Goal: Task Accomplishment & Management: Manage account settings

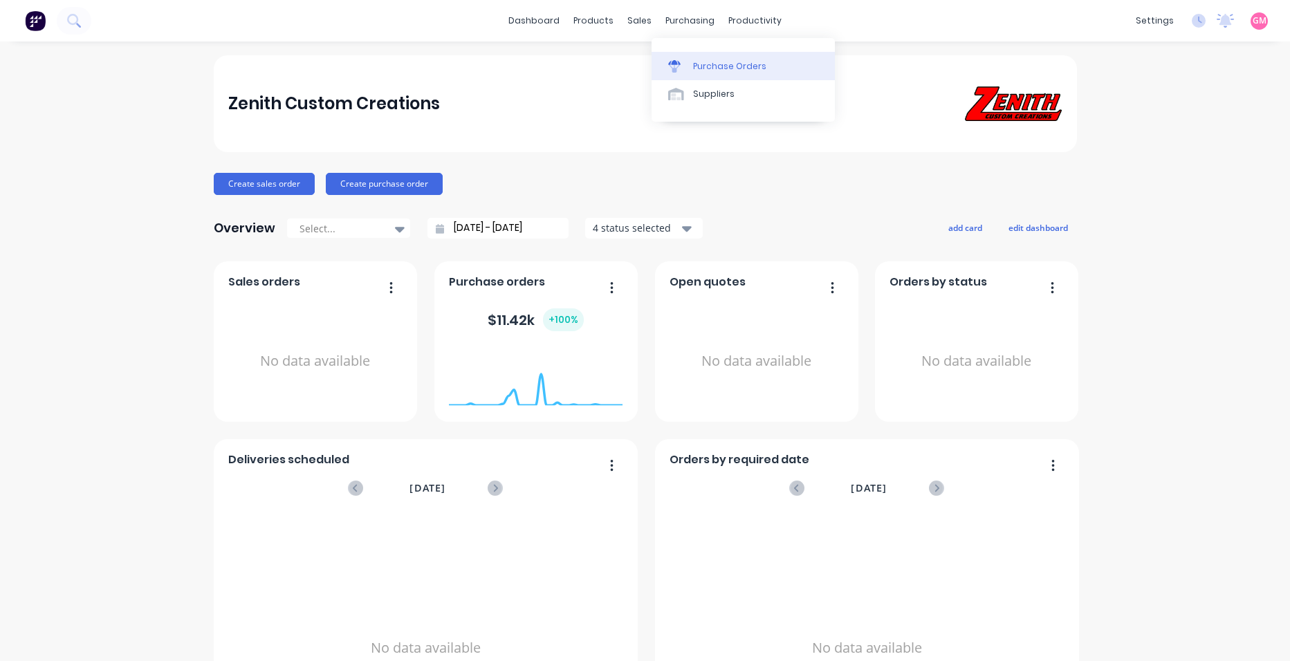
click at [731, 65] on div "Purchase Orders" at bounding box center [729, 66] width 73 height 12
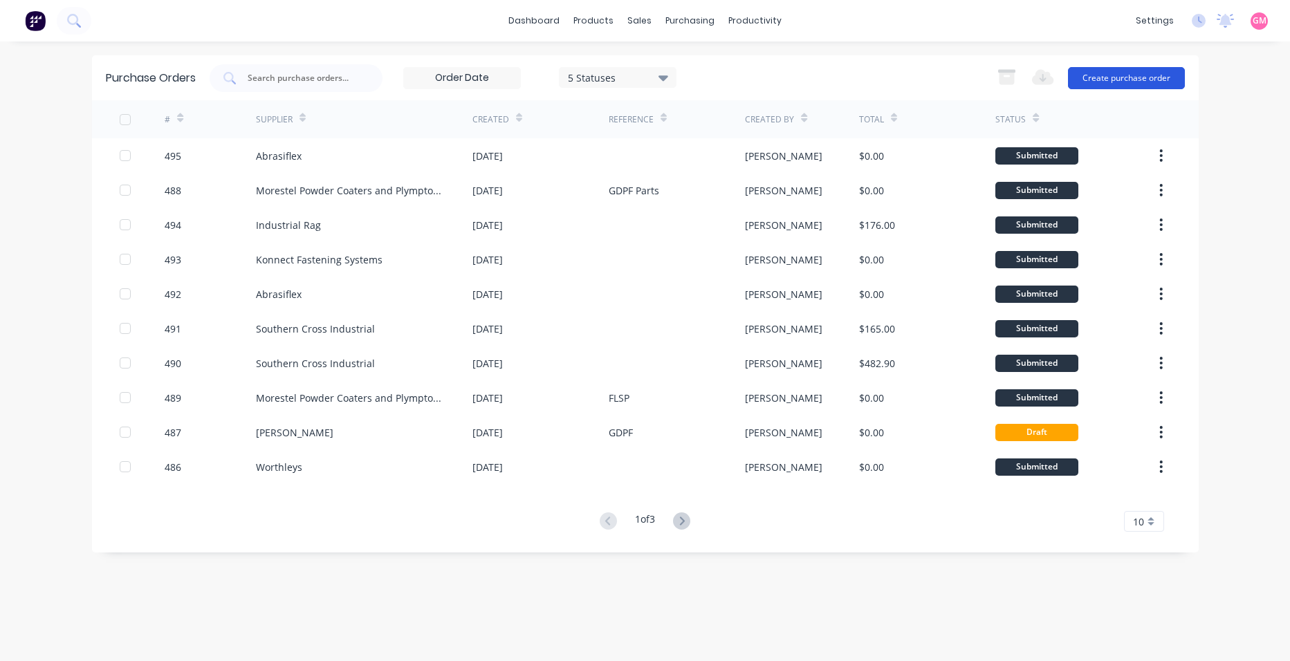
click at [1144, 71] on button "Create purchase order" at bounding box center [1126, 78] width 117 height 22
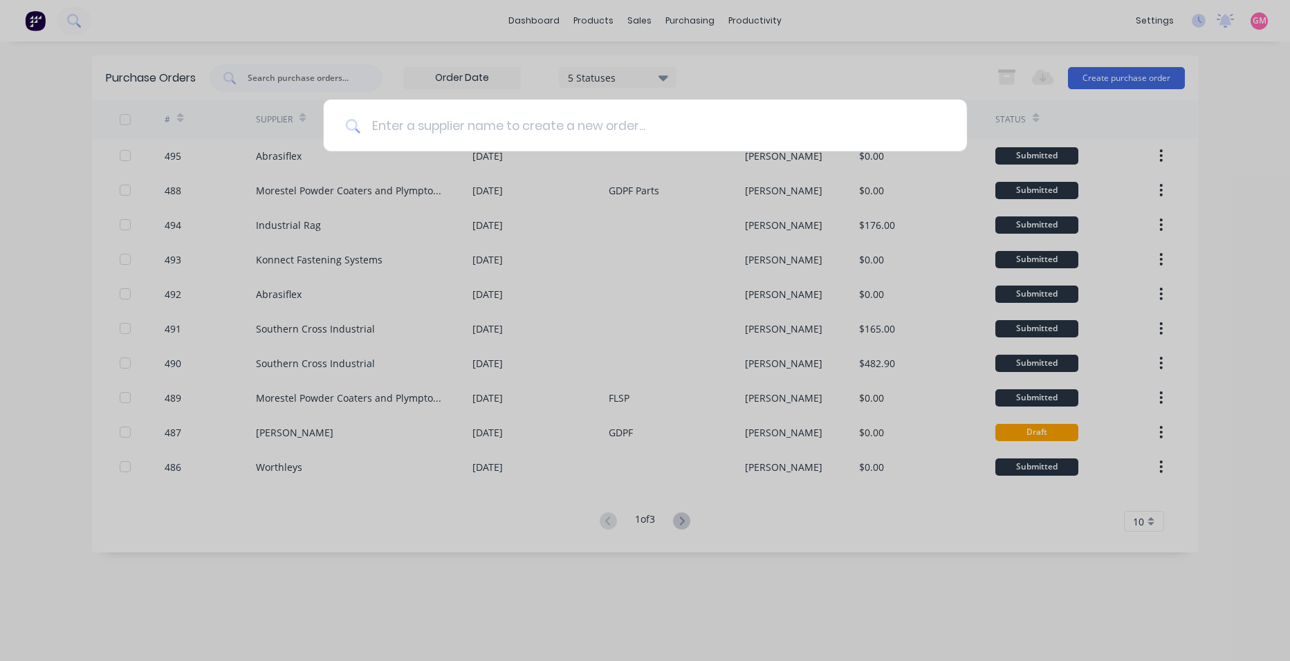
click at [690, 143] on input at bounding box center [652, 126] width 585 height 52
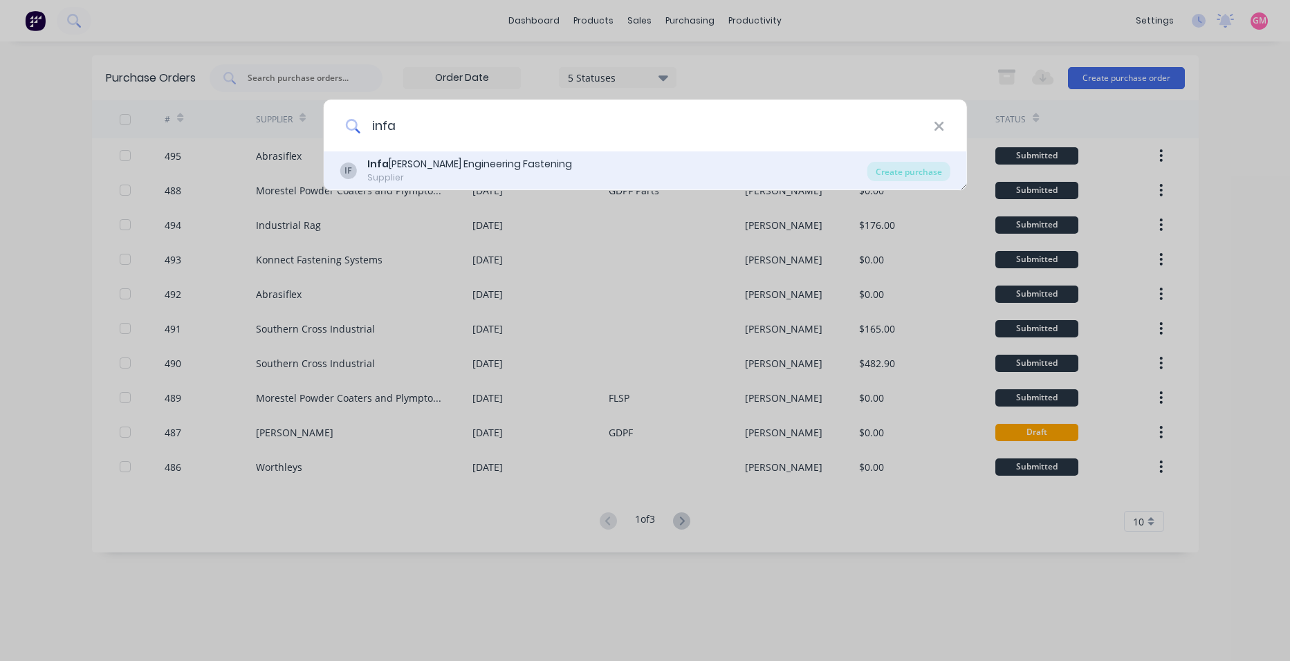
type input "infa"
click at [679, 158] on div "IF Infa stech Engineering Fastening Supplier" at bounding box center [604, 170] width 528 height 27
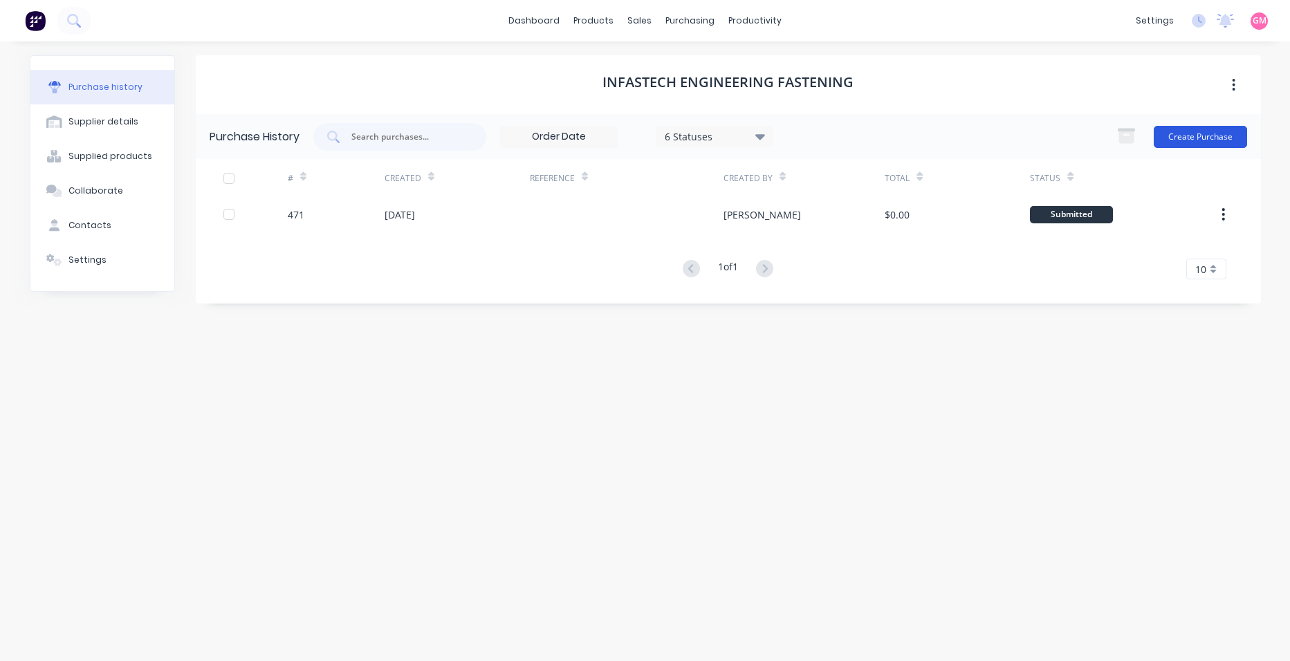
click at [1202, 132] on button "Create Purchase" at bounding box center [1200, 137] width 93 height 22
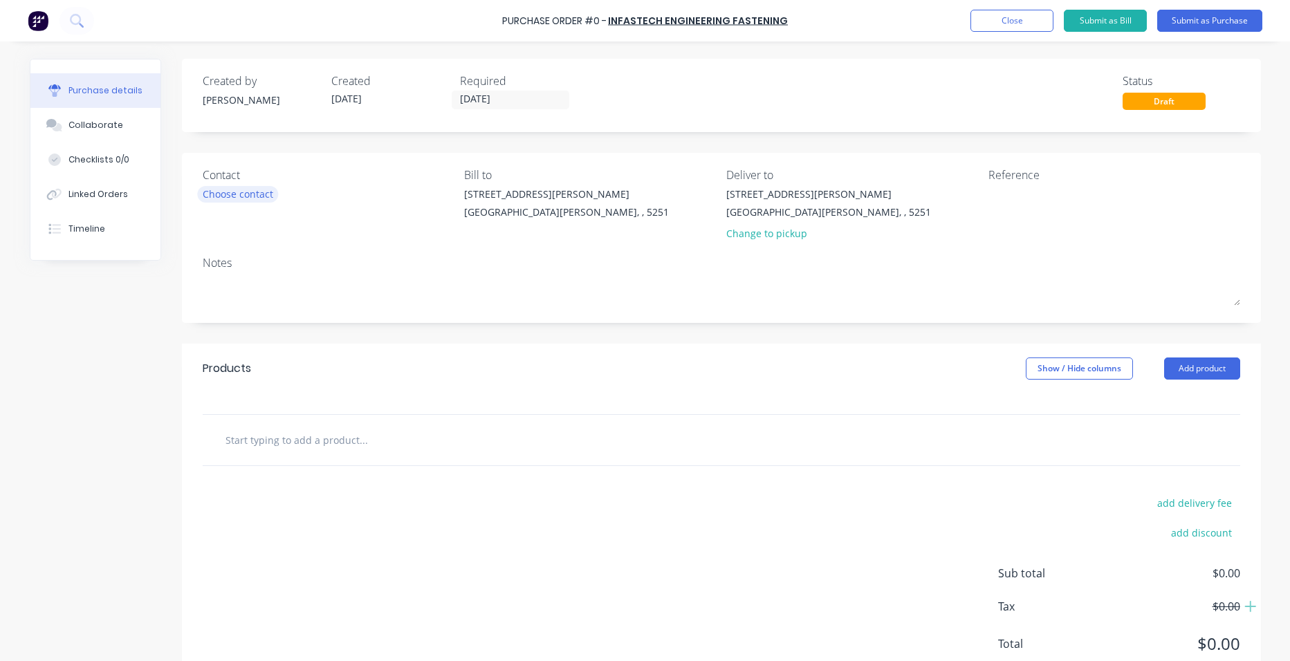
click at [241, 193] on div "Choose contact" at bounding box center [238, 194] width 71 height 15
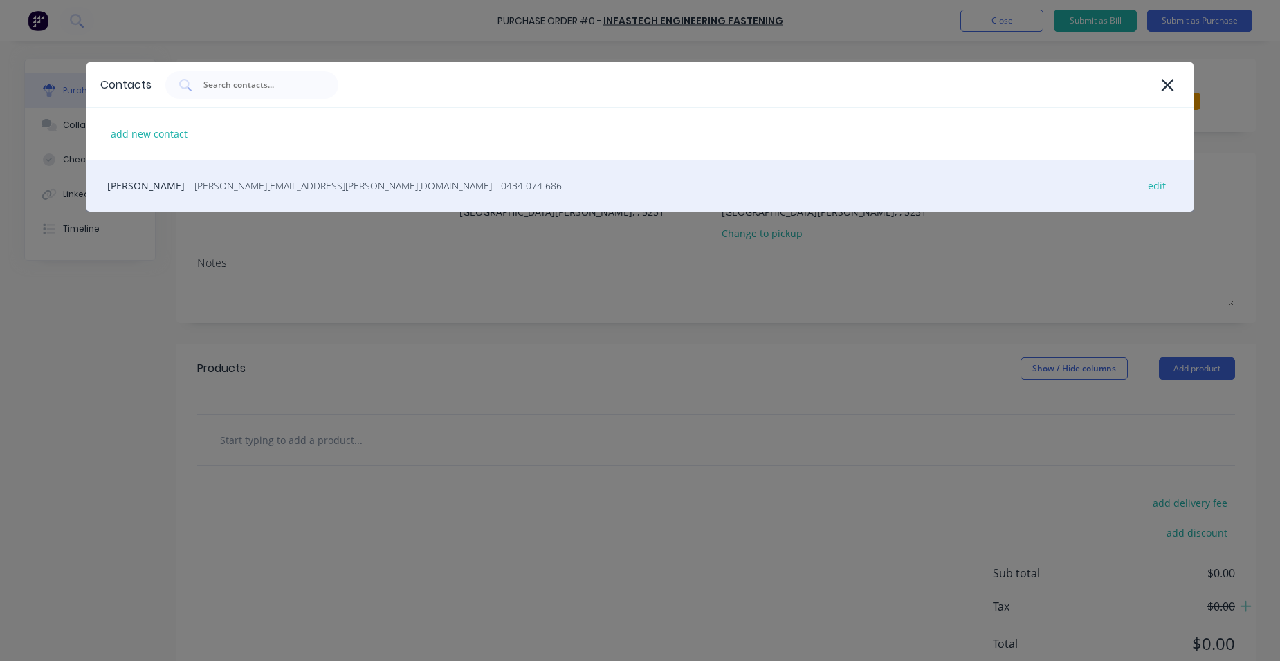
click at [240, 194] on div "Peter Taylor - peter.taylor@iefast.com.au - 0434 074 686 edit" at bounding box center [639, 186] width 1107 height 52
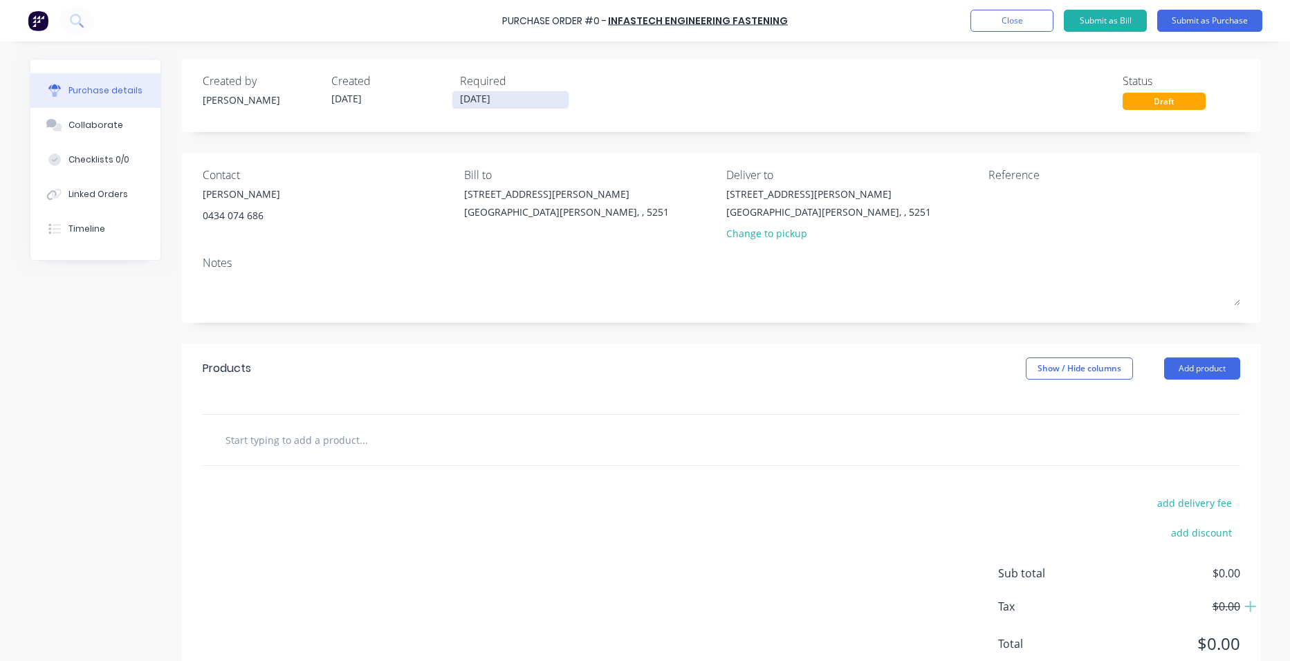
click at [508, 97] on input "[DATE]" at bounding box center [510, 99] width 116 height 17
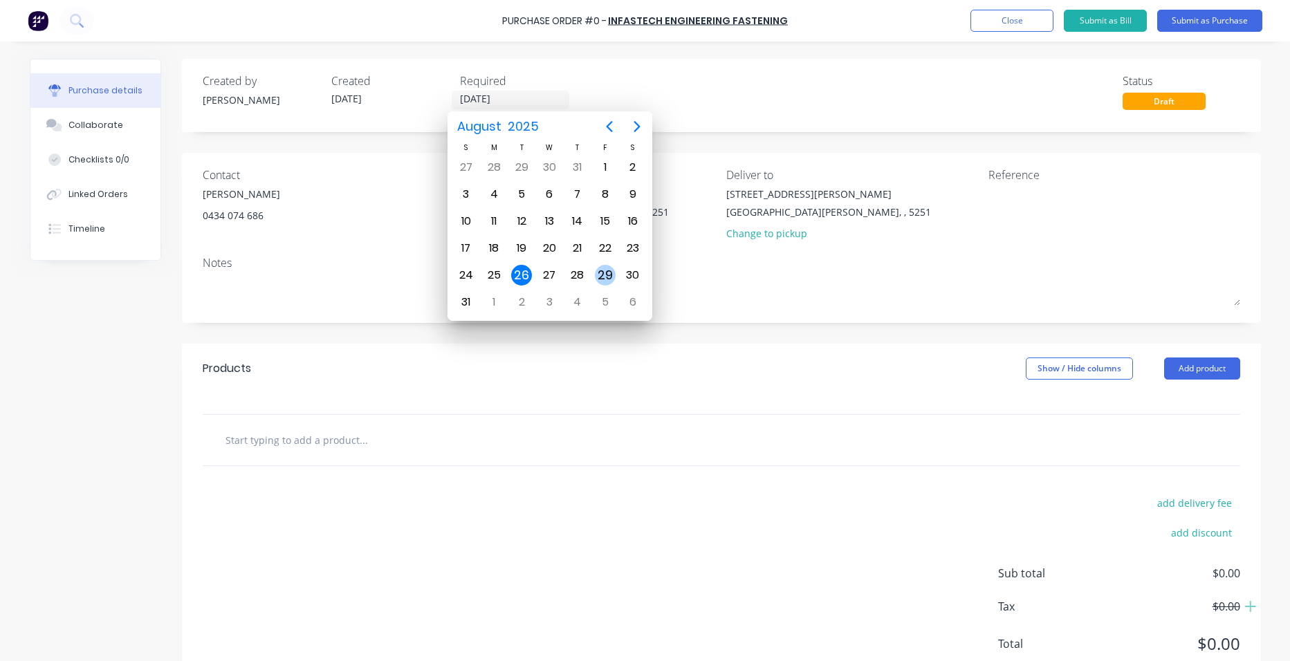
click at [601, 277] on div "29" at bounding box center [605, 275] width 21 height 21
type input "29/08/25"
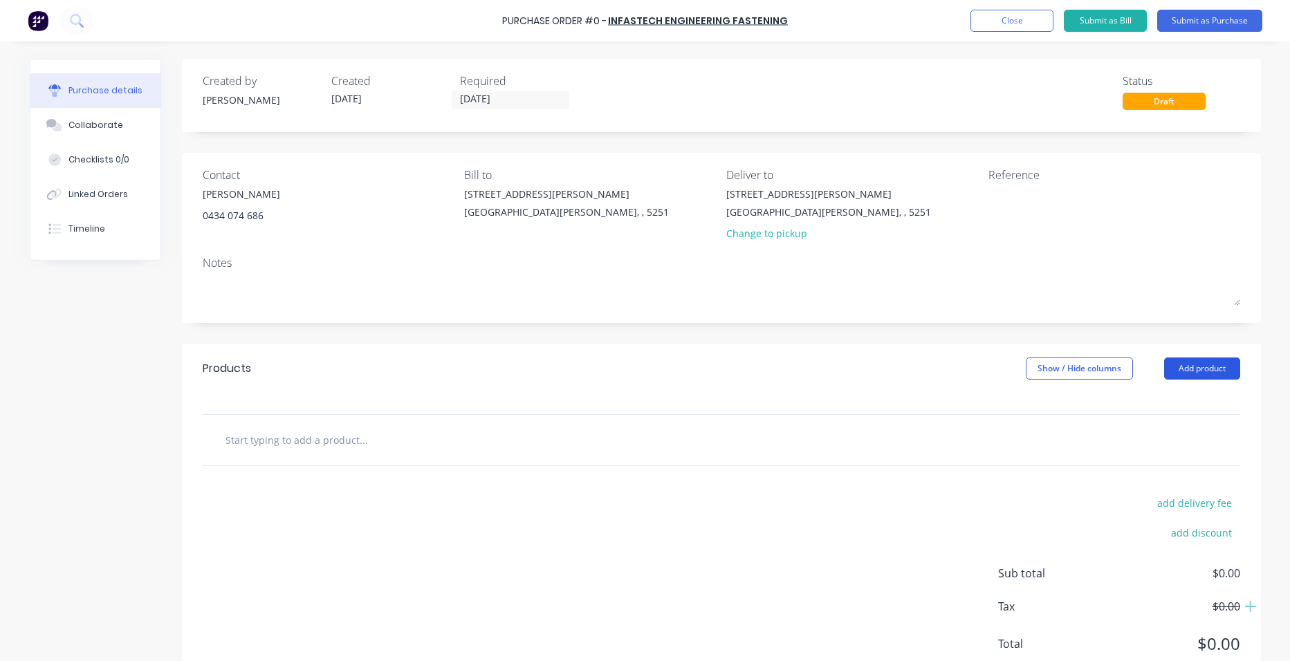
click at [1189, 369] on button "Add product" at bounding box center [1202, 369] width 76 height 22
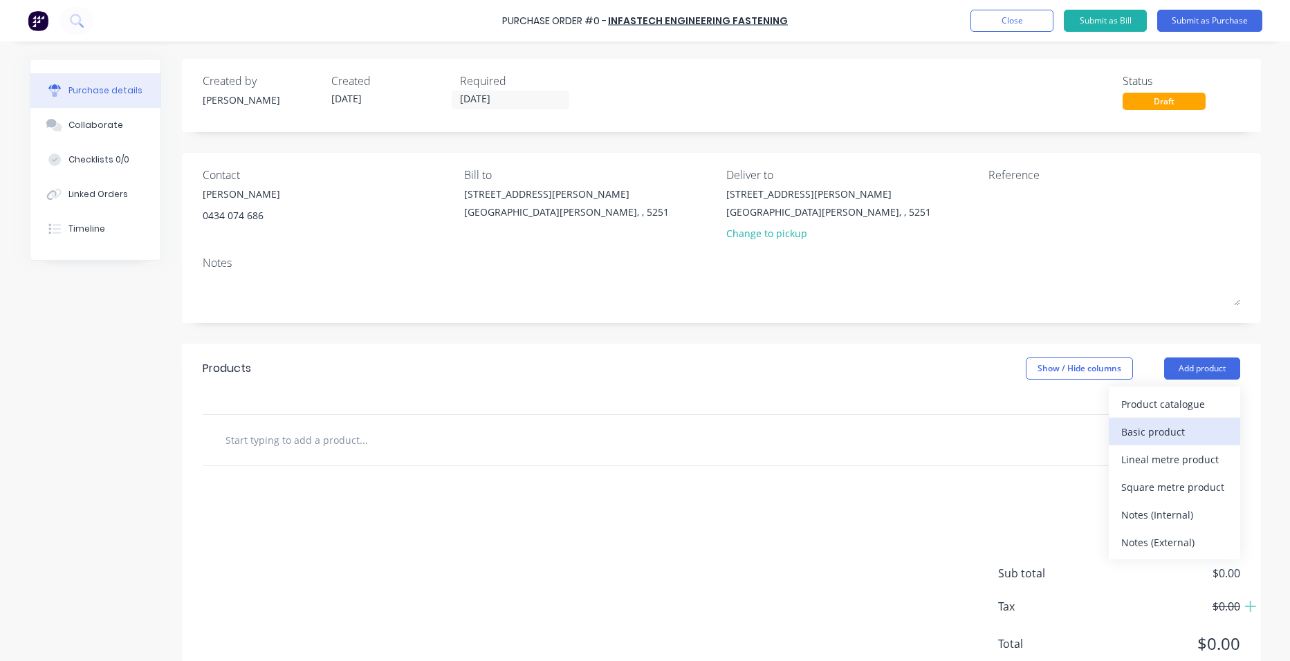
click at [1180, 435] on div "Basic product" at bounding box center [1175, 432] width 107 height 20
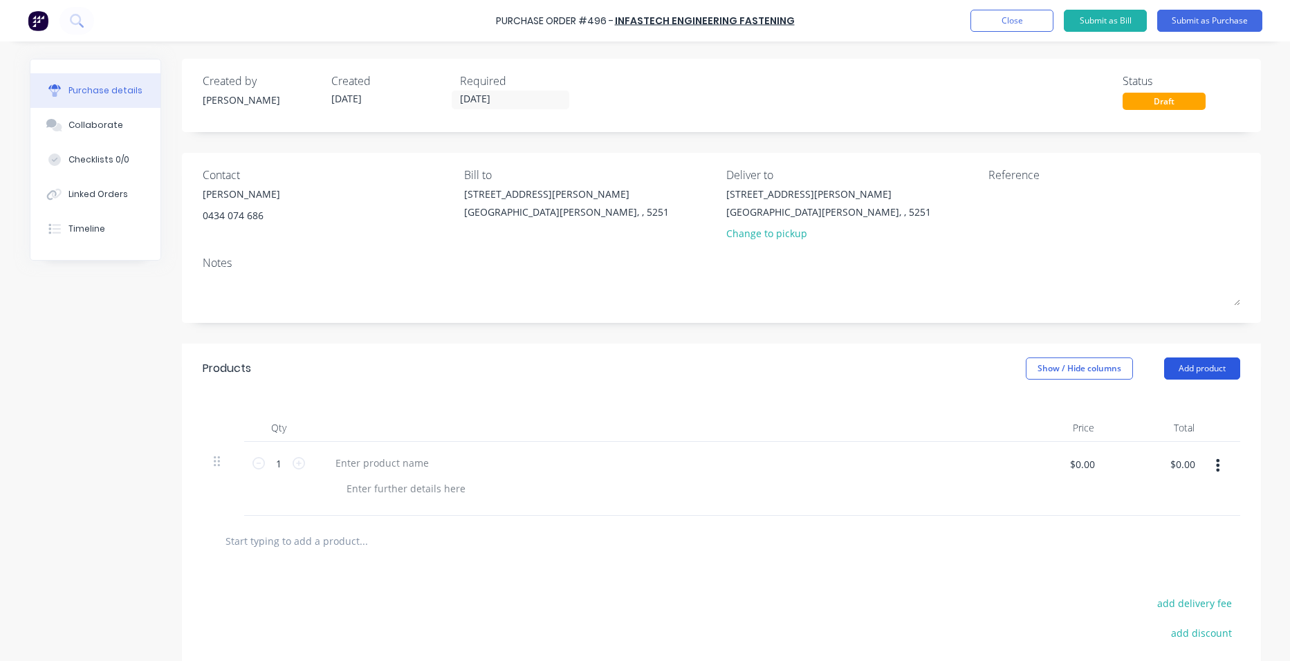
click at [1207, 371] on button "Add product" at bounding box center [1202, 369] width 76 height 22
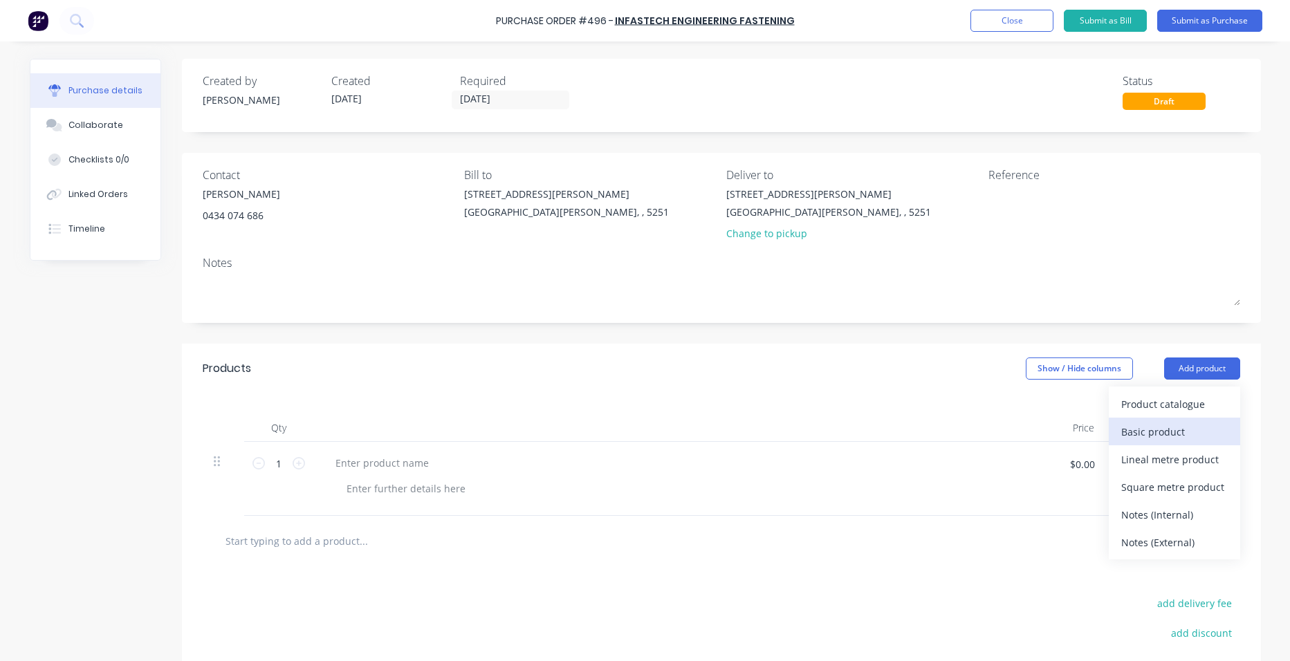
click at [1202, 435] on div "Basic product" at bounding box center [1175, 432] width 107 height 20
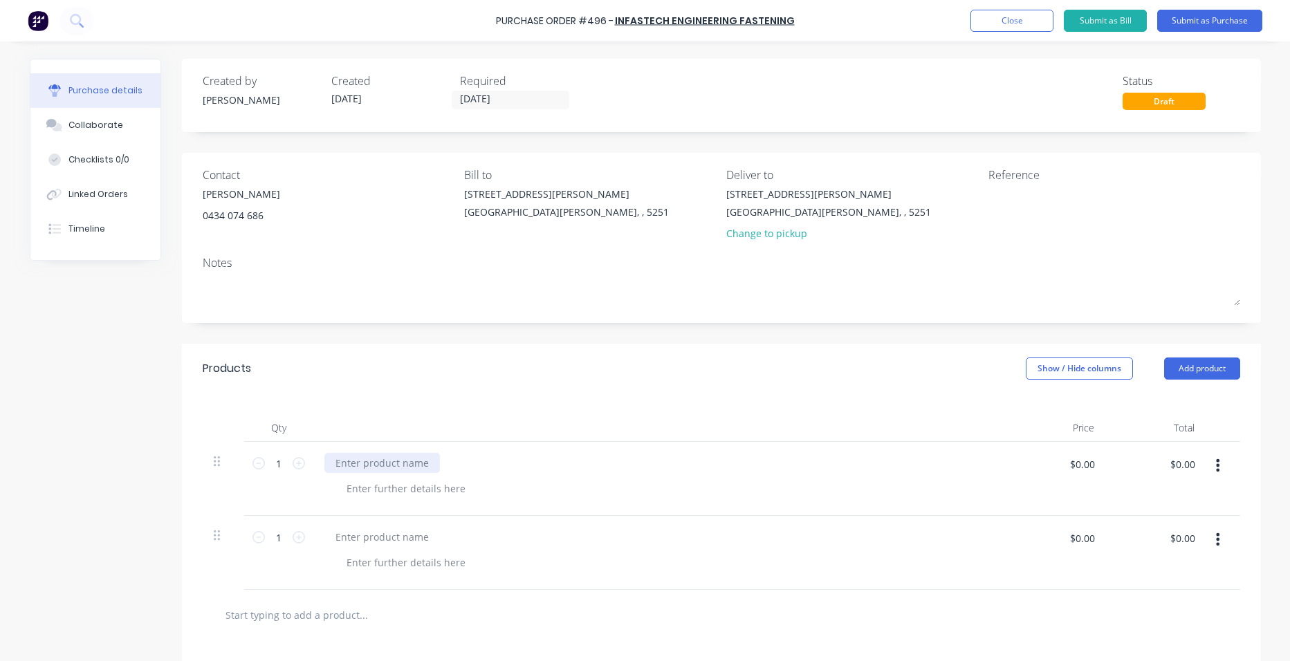
click at [409, 459] on div at bounding box center [382, 463] width 116 height 20
paste div
click at [440, 489] on div at bounding box center [406, 489] width 141 height 20
paste div
click at [372, 535] on div at bounding box center [382, 537] width 116 height 20
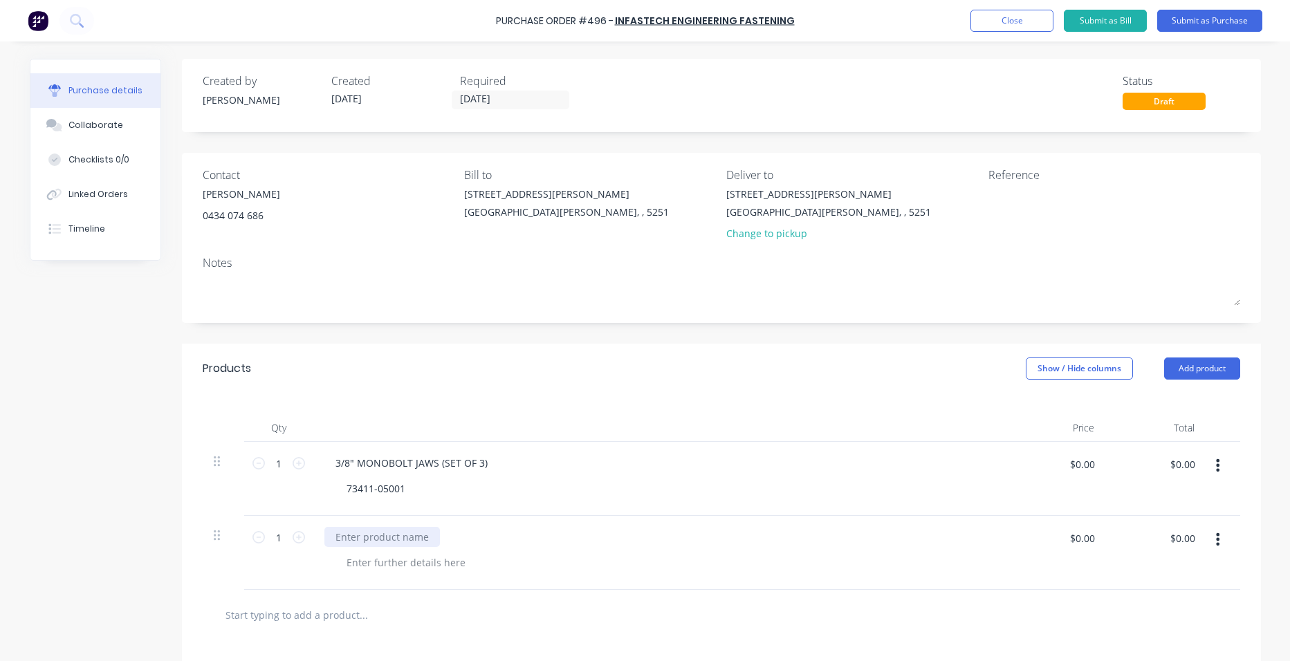
paste div
click at [356, 565] on div at bounding box center [406, 563] width 141 height 20
paste div
click at [1079, 464] on input "$0.00" at bounding box center [1082, 464] width 42 height 22
type input "$143.80"
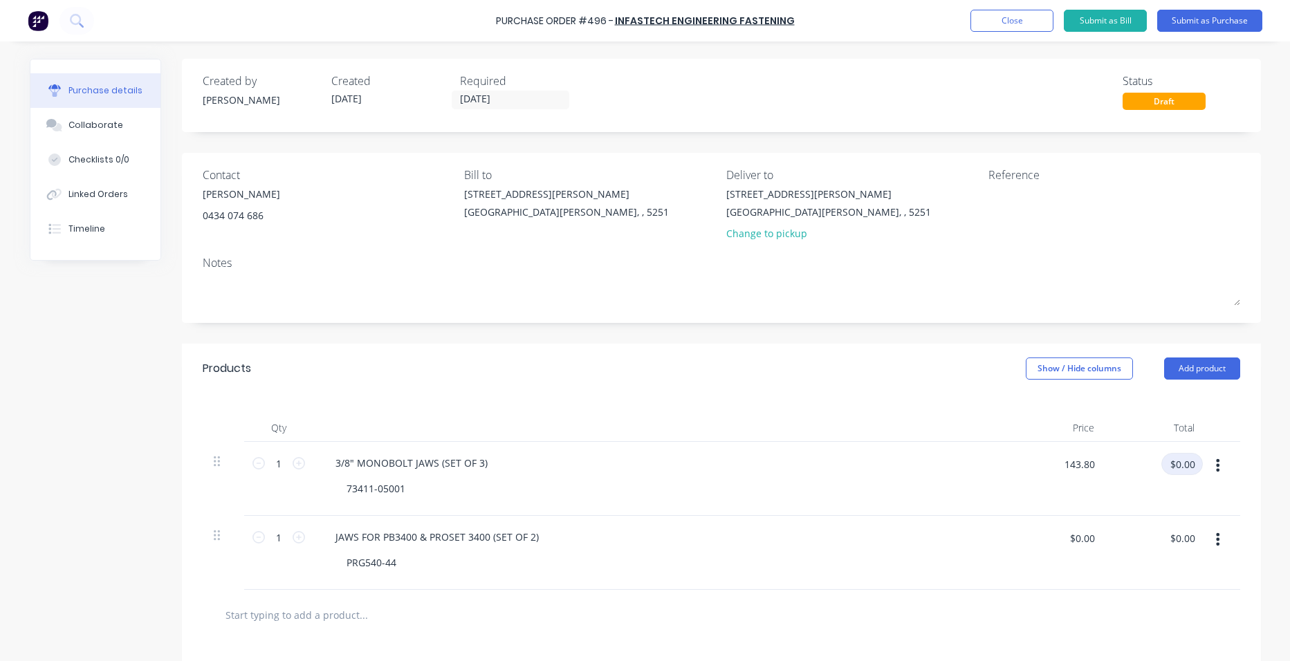
type input "$143.80"
click at [1079, 534] on input "$0.00" at bounding box center [1082, 538] width 42 height 22
type input "$51.45"
click at [895, 554] on div "PRG540-44" at bounding box center [665, 563] width 659 height 20
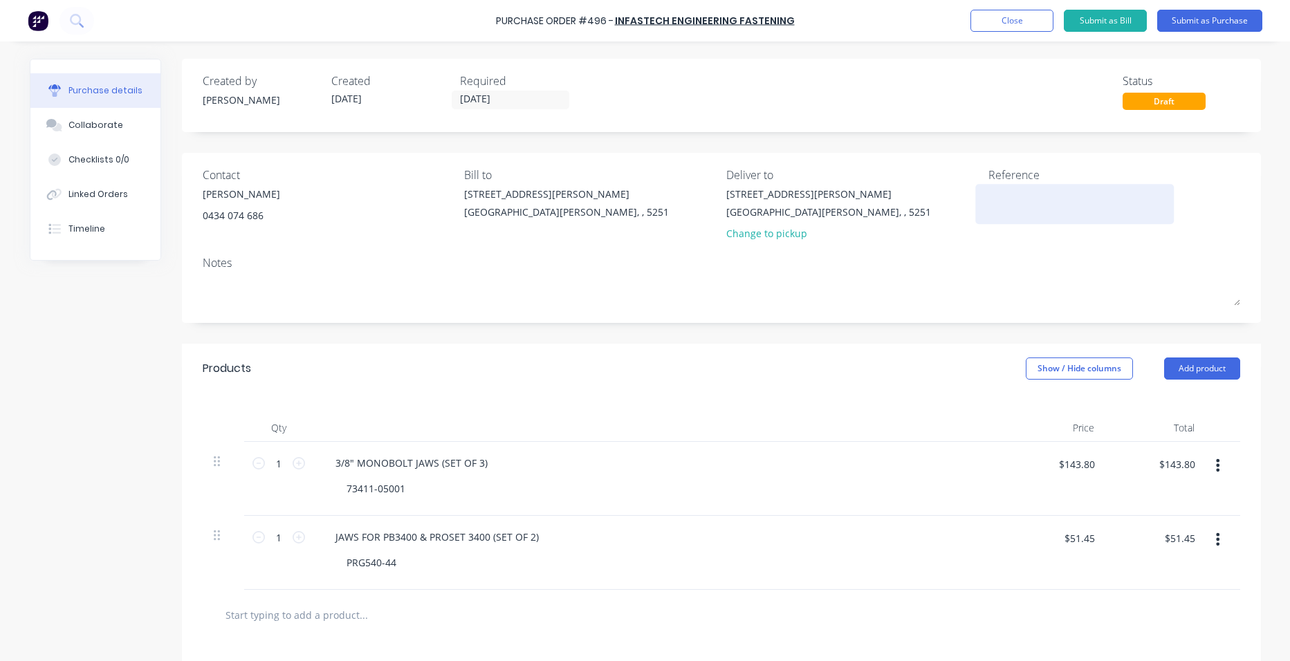
click at [1009, 218] on div at bounding box center [1075, 204] width 173 height 35
click at [1009, 203] on textarea at bounding box center [1075, 202] width 173 height 31
paste textarea "Quote No:PT250825ZENITH"
type textarea "Quote No:PT250825ZENITH"
click at [964, 266] on div "Notes" at bounding box center [722, 263] width 1038 height 17
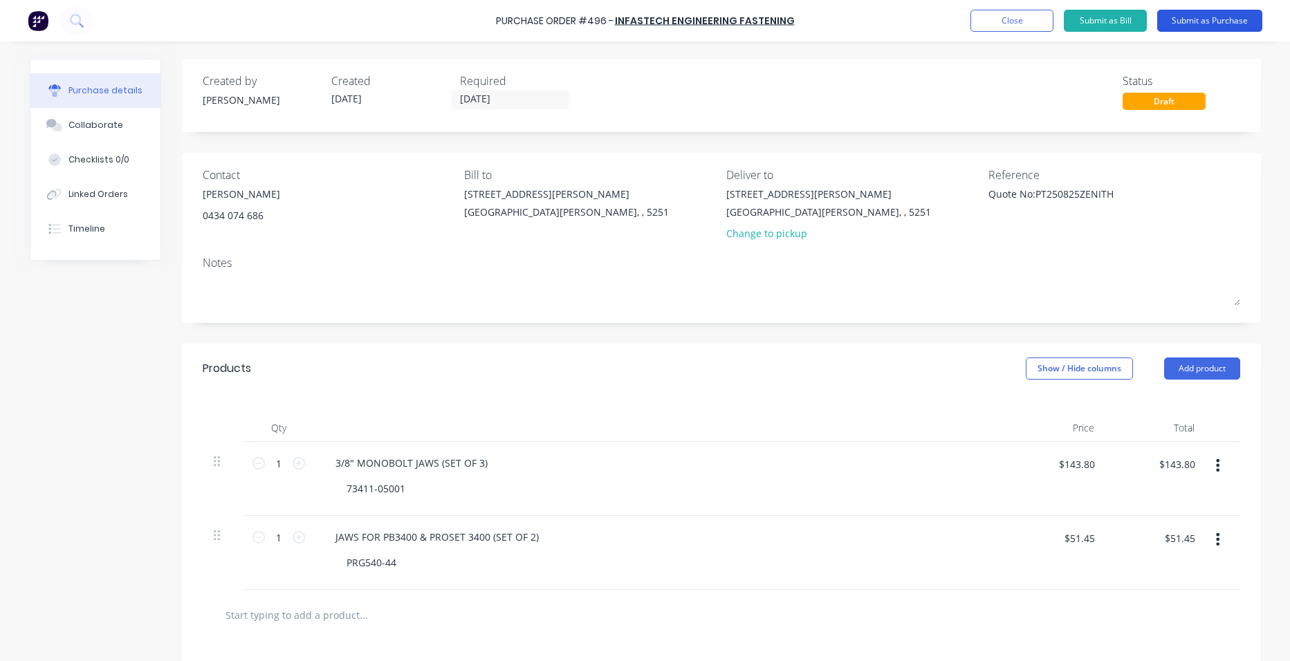
click at [1208, 17] on button "Submit as Purchase" at bounding box center [1210, 21] width 105 height 22
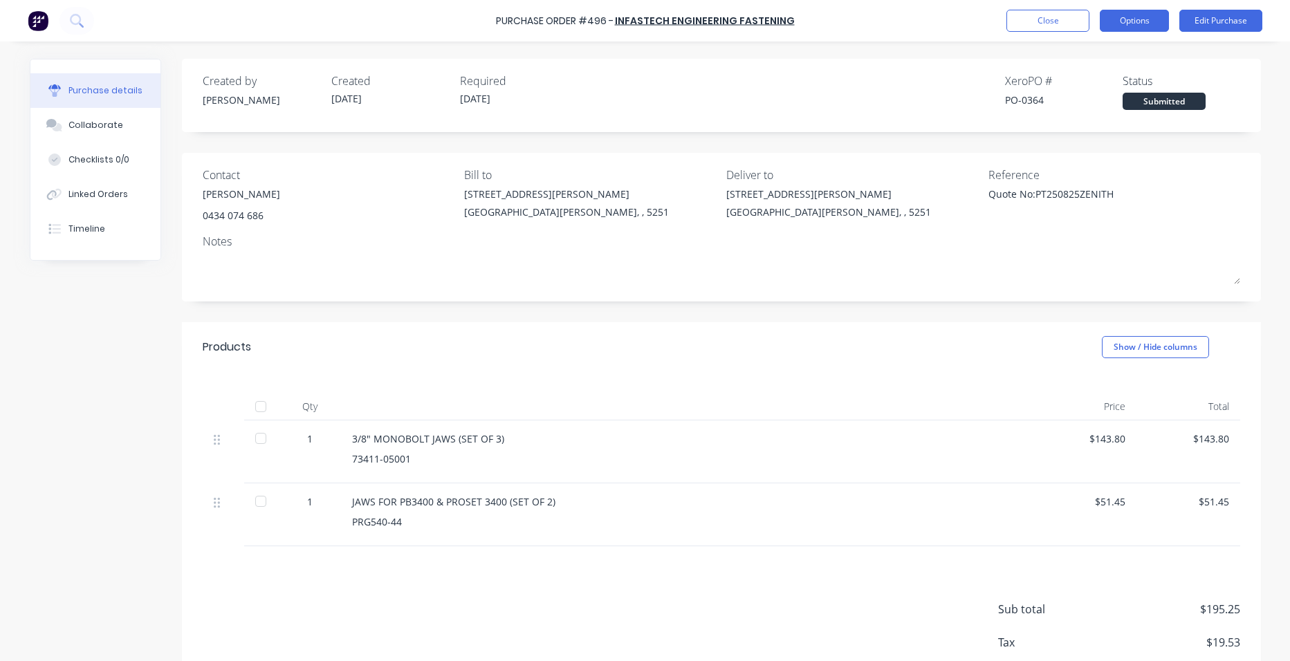
click at [1144, 22] on button "Options" at bounding box center [1134, 21] width 69 height 22
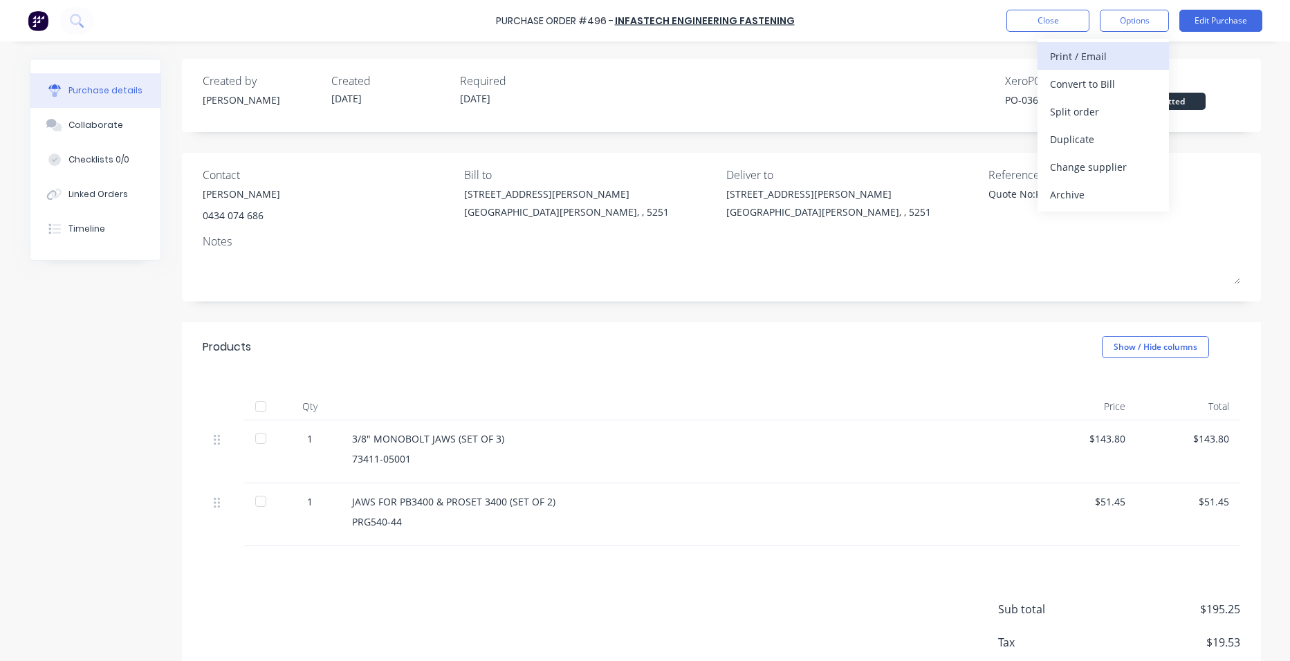
click at [1124, 59] on div "Print / Email" at bounding box center [1103, 56] width 107 height 20
click at [1118, 80] on div "With pricing" at bounding box center [1103, 84] width 107 height 20
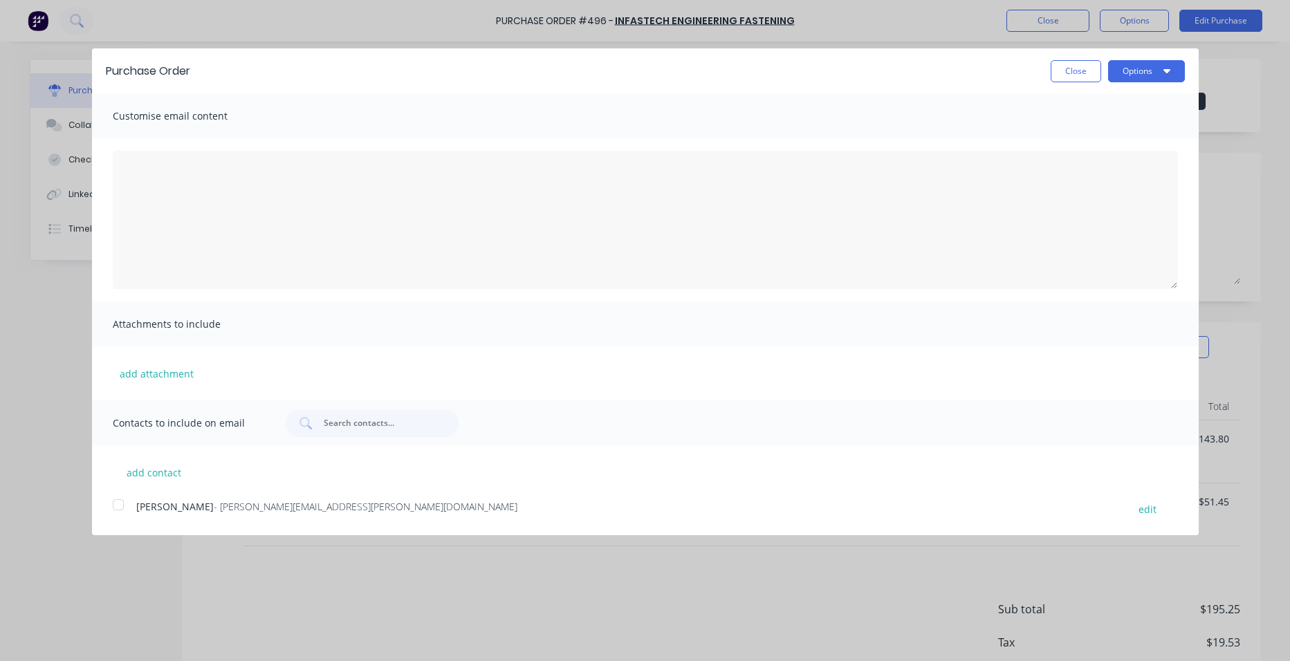
click at [118, 507] on div at bounding box center [118, 505] width 28 height 28
click at [1147, 73] on button "Options" at bounding box center [1146, 71] width 77 height 22
click at [1113, 131] on div "Email" at bounding box center [1119, 134] width 107 height 20
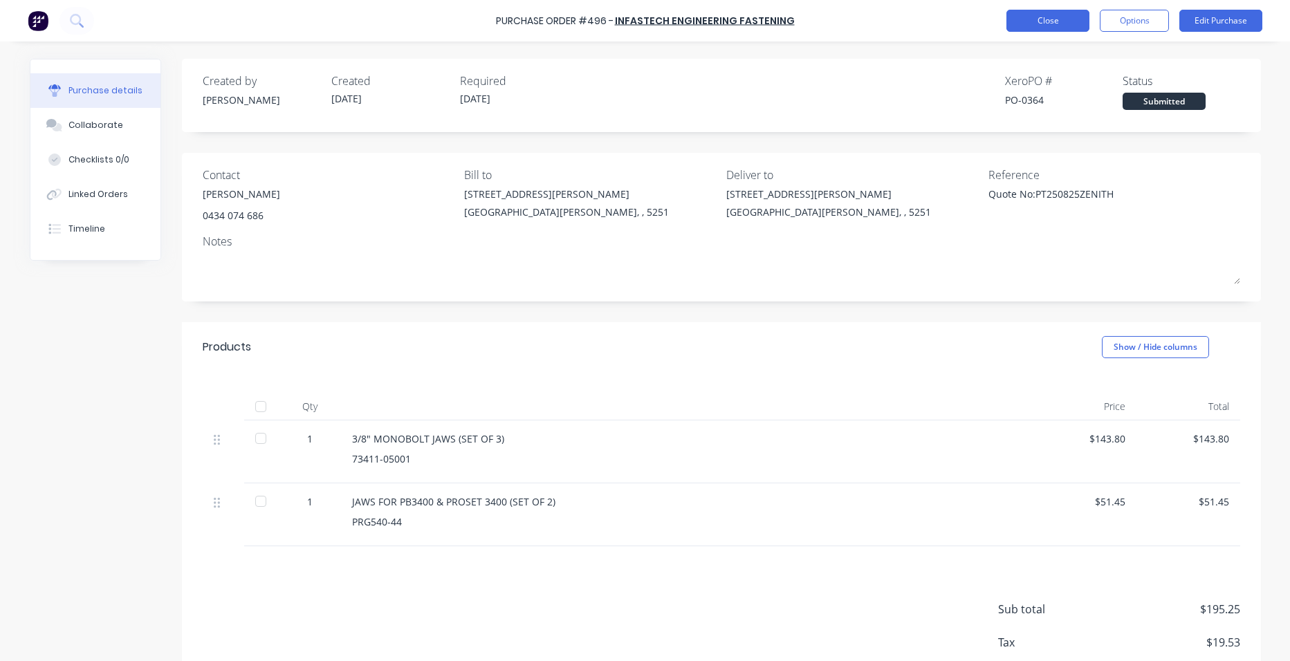
click at [1076, 19] on button "Close" at bounding box center [1048, 21] width 83 height 22
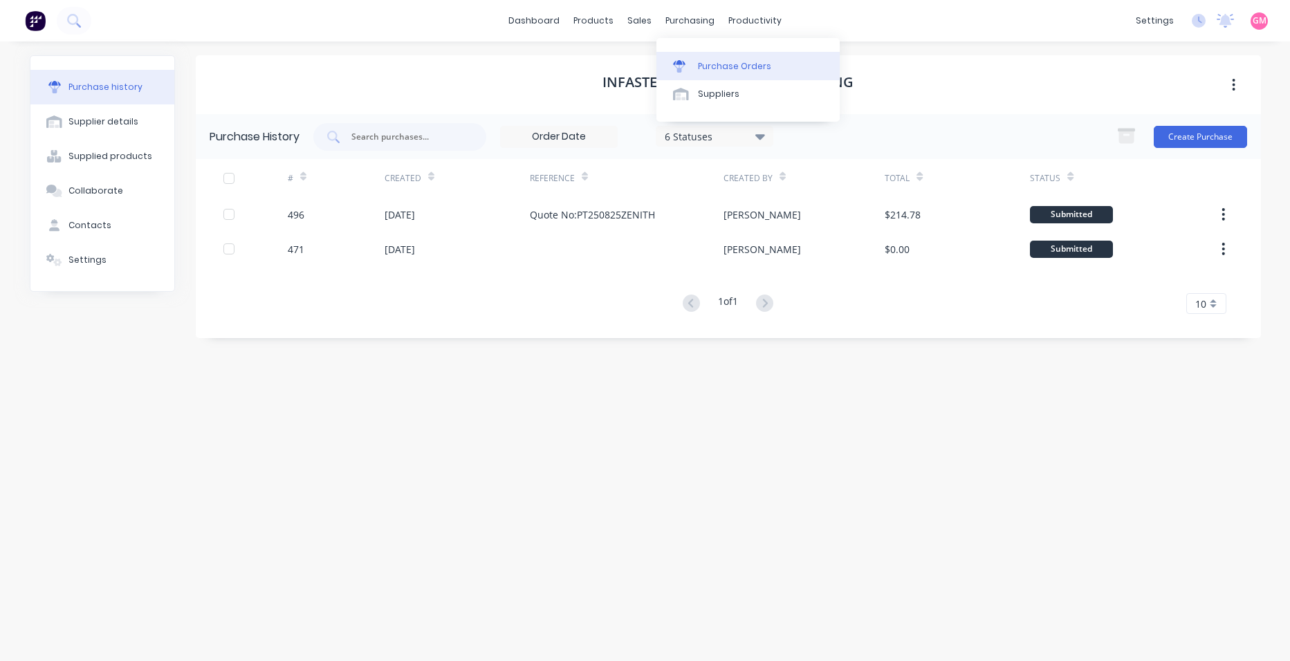
click at [724, 64] on div "Purchase Orders" at bounding box center [734, 66] width 73 height 12
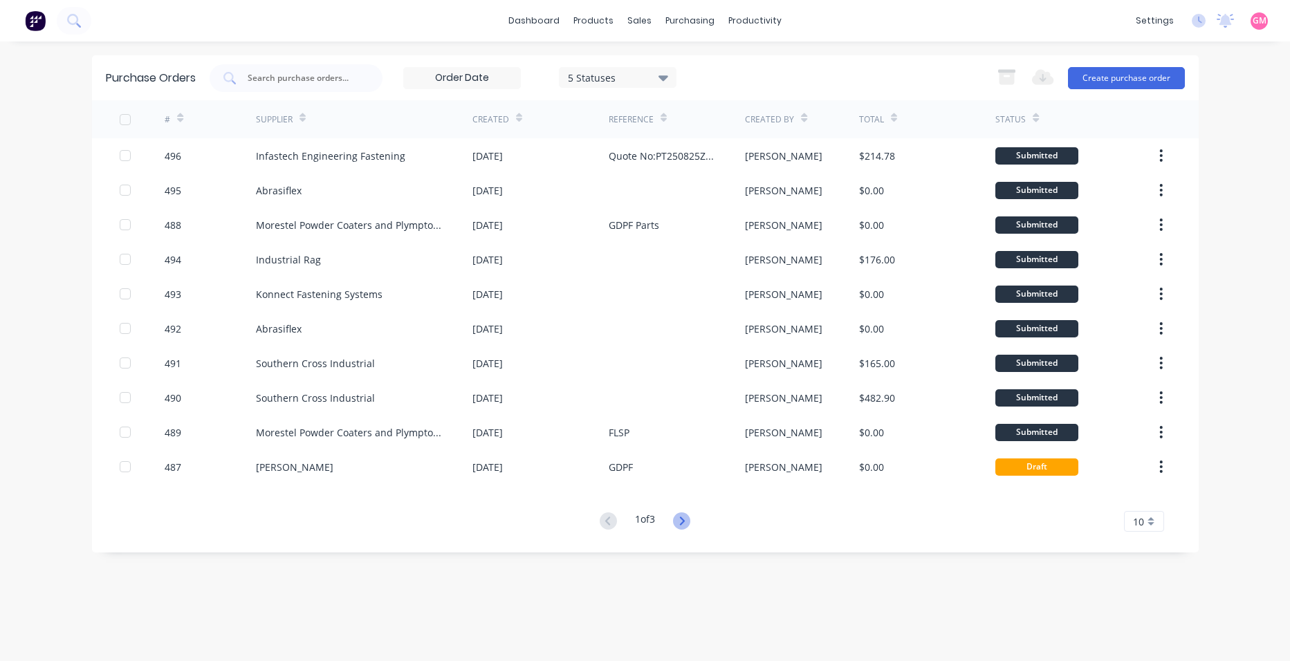
click at [684, 521] on icon at bounding box center [681, 521] width 17 height 17
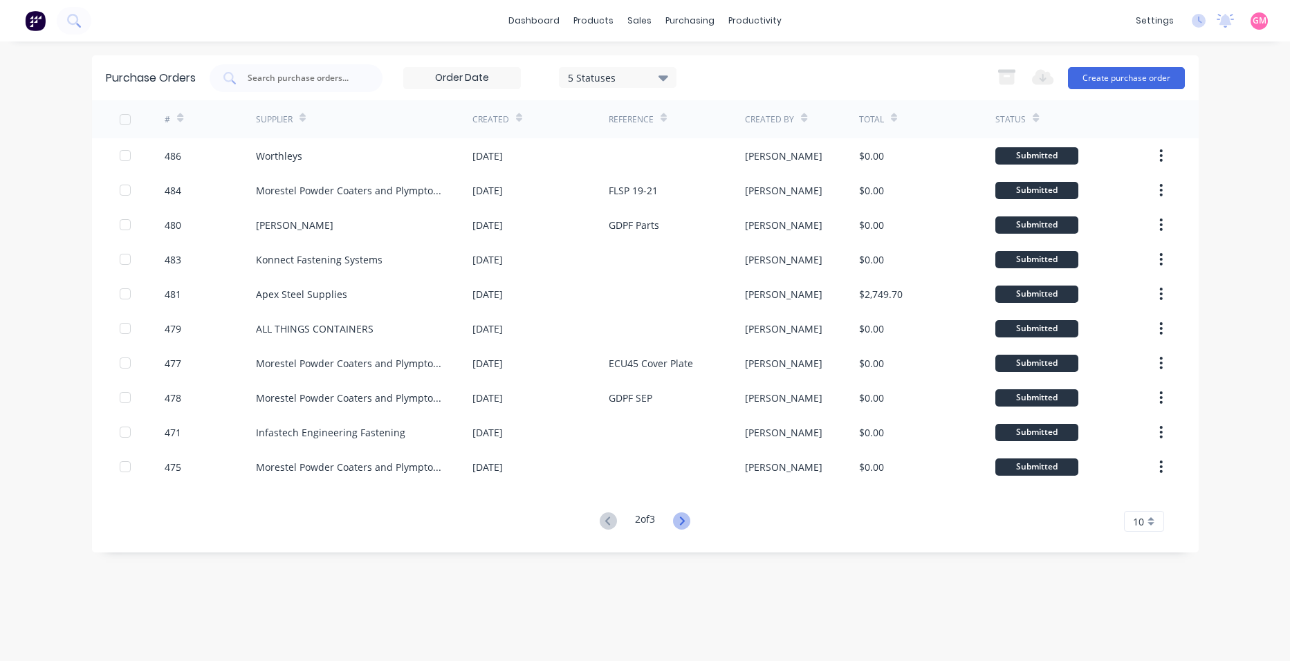
click at [683, 522] on icon at bounding box center [681, 521] width 17 height 17
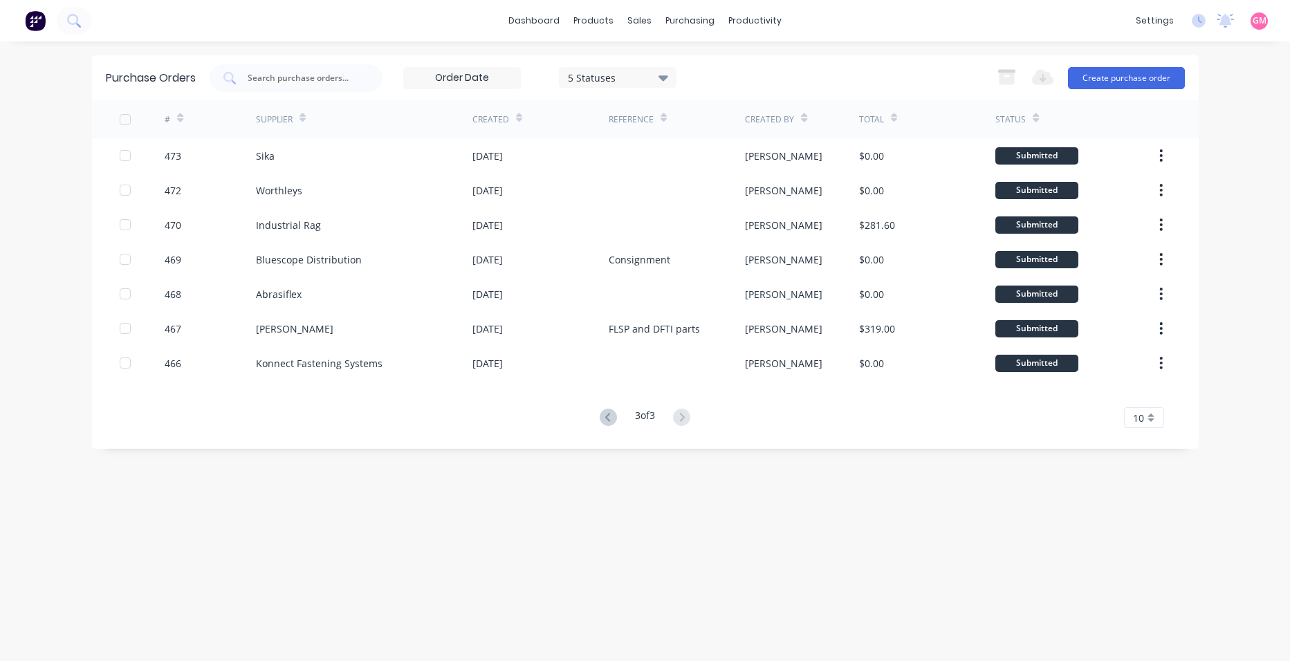
click at [601, 420] on icon at bounding box center [608, 417] width 17 height 17
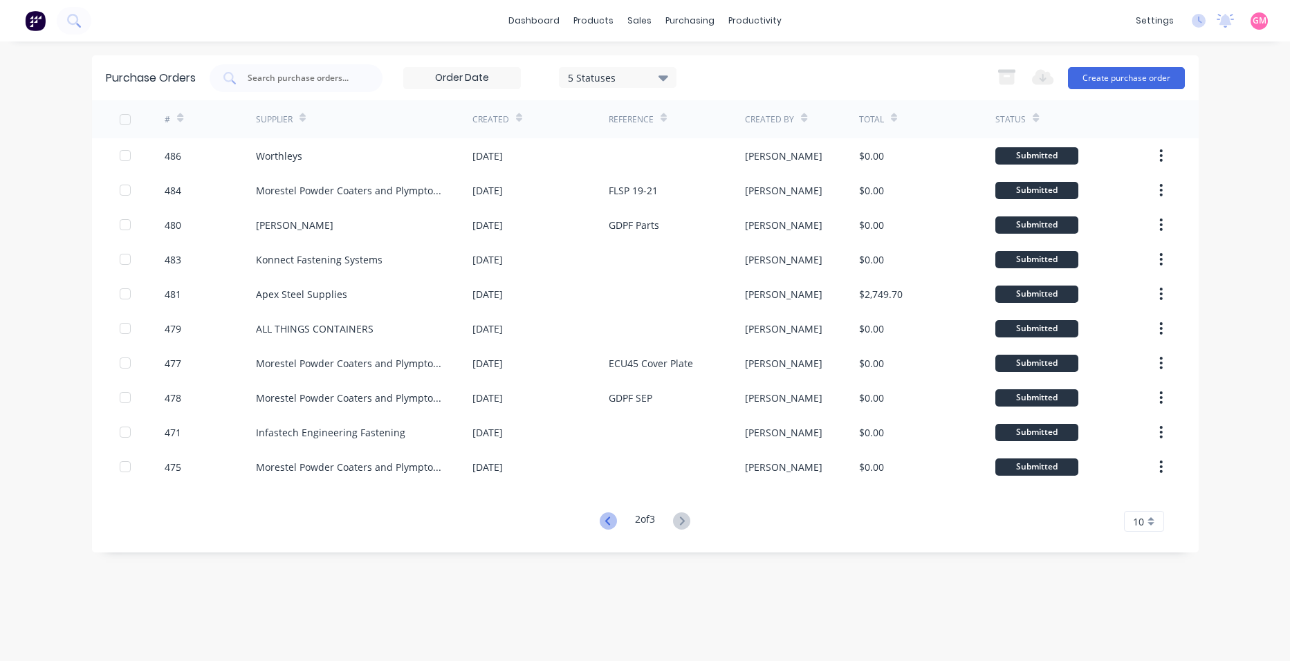
click at [607, 522] on icon at bounding box center [608, 521] width 17 height 17
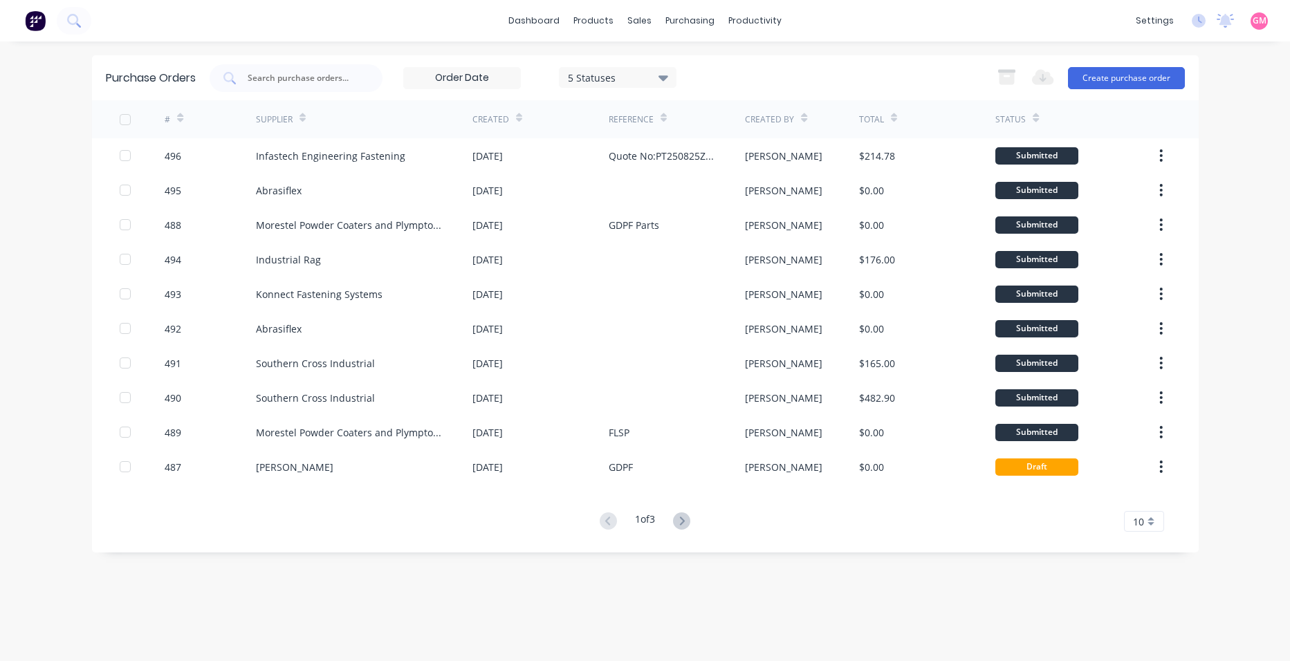
click at [668, 74] on icon at bounding box center [664, 77] width 10 height 15
click at [711, 116] on div at bounding box center [711, 114] width 28 height 28
click at [747, 604] on div "Purchase Orders 7 Statuses 7 Statuses Export to Excel (XLSX) Create purchase or…" at bounding box center [645, 351] width 1107 height 592
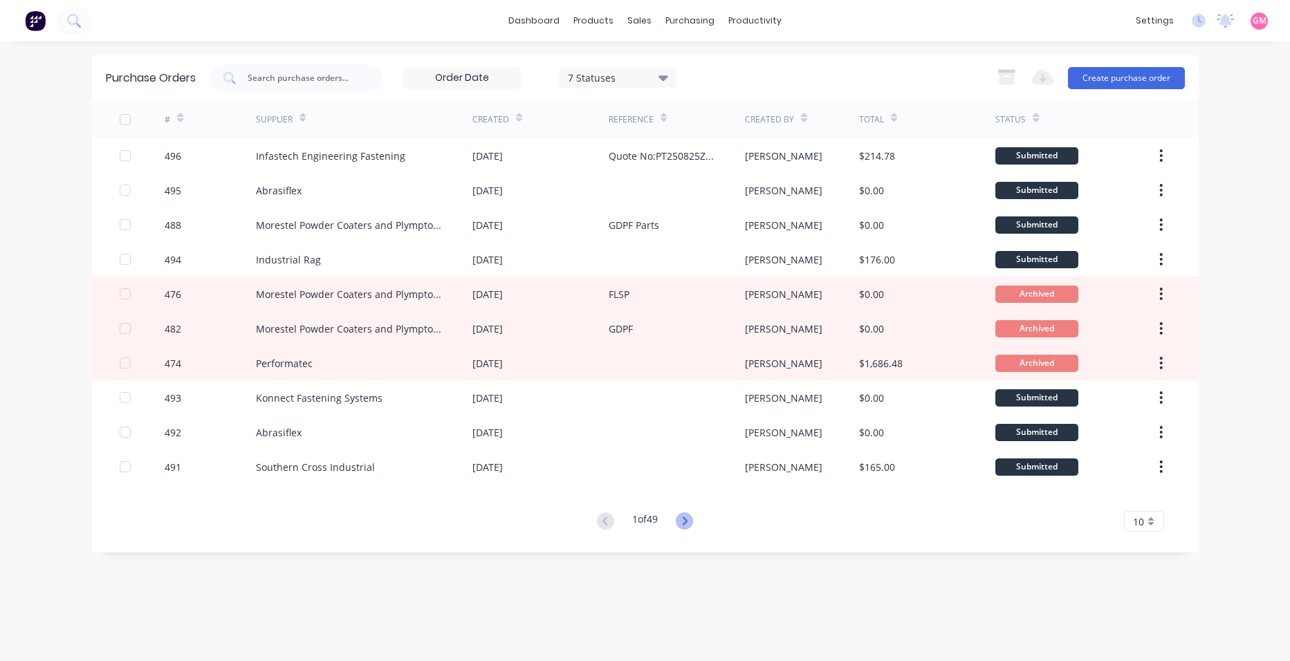
click at [686, 520] on icon at bounding box center [684, 521] width 17 height 17
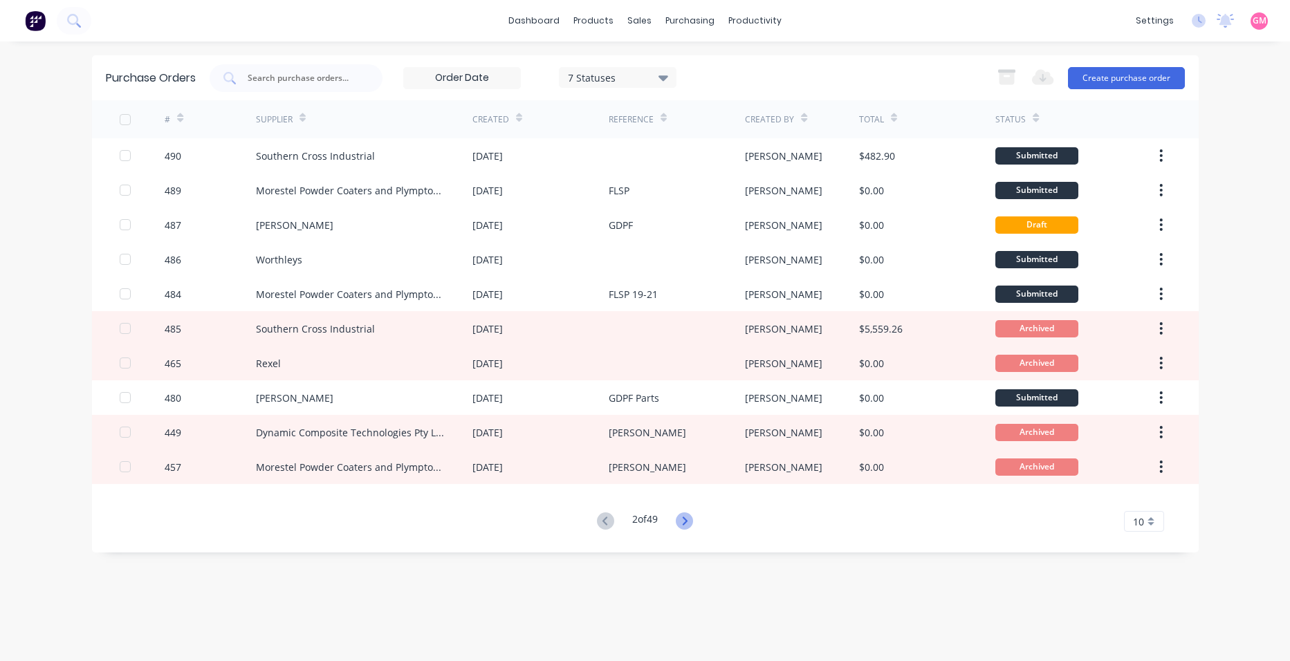
click at [686, 522] on icon at bounding box center [684, 521] width 17 height 17
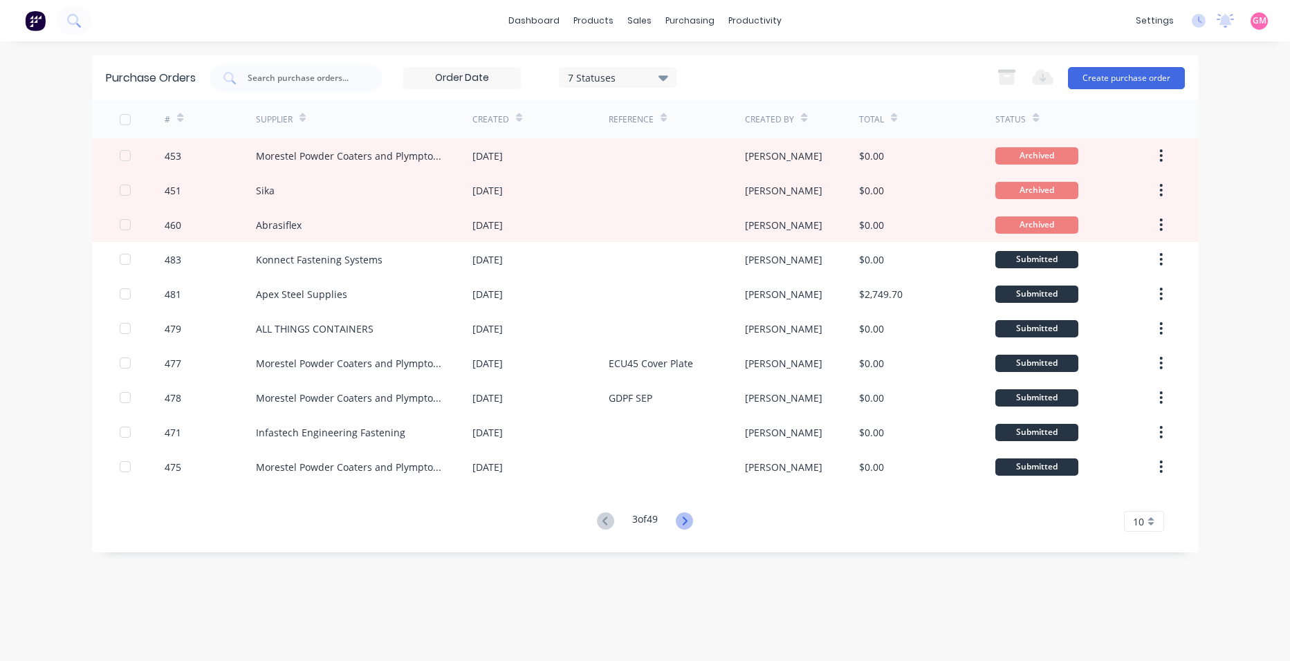
click at [688, 520] on icon at bounding box center [685, 521] width 5 height 8
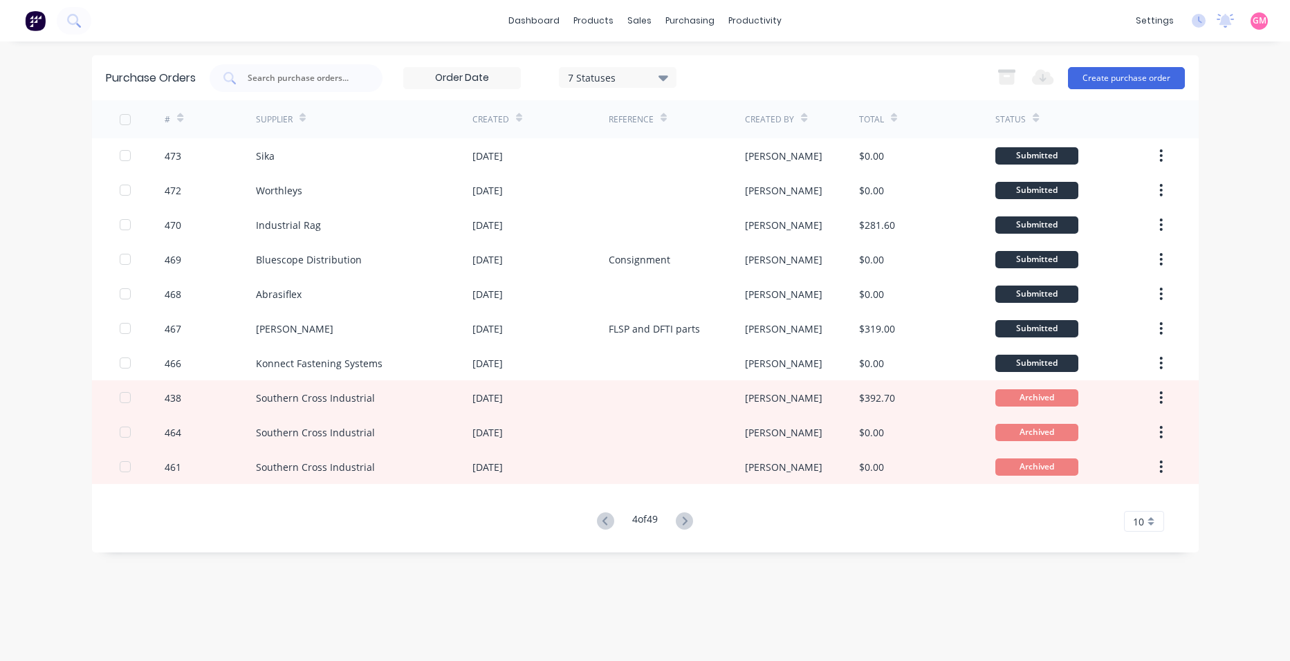
click at [603, 522] on icon at bounding box center [605, 521] width 5 height 8
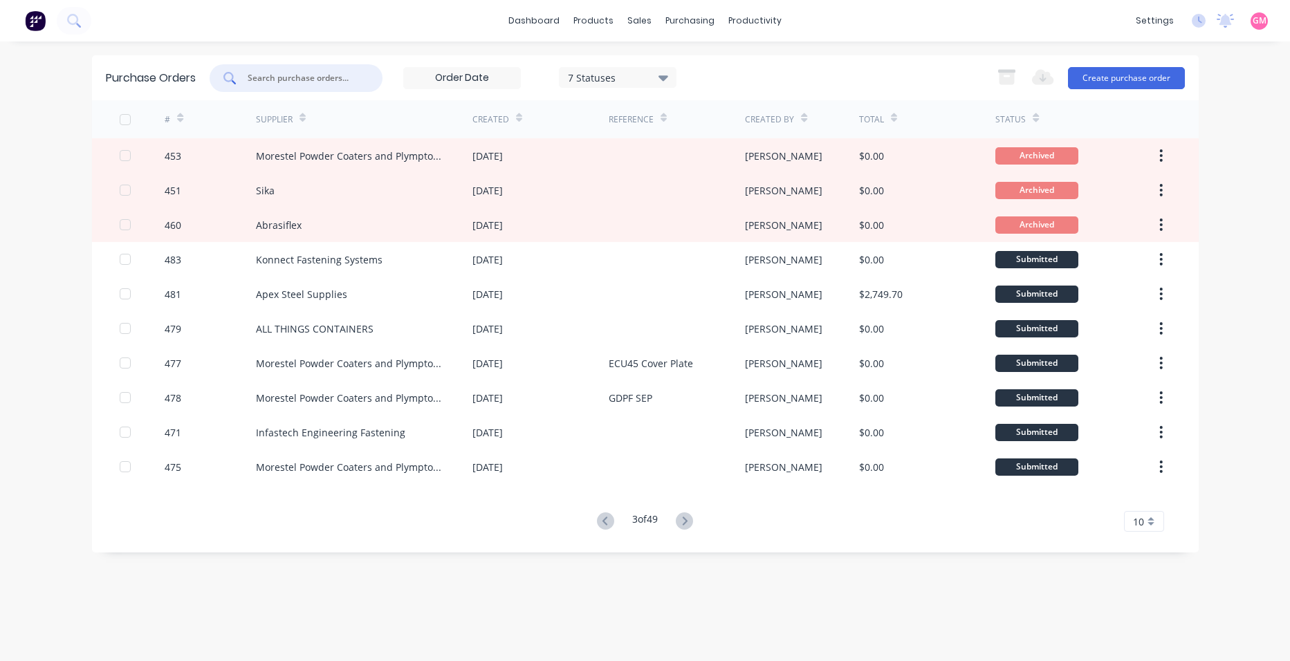
click at [293, 80] on input "text" at bounding box center [303, 78] width 115 height 14
type input "sika"
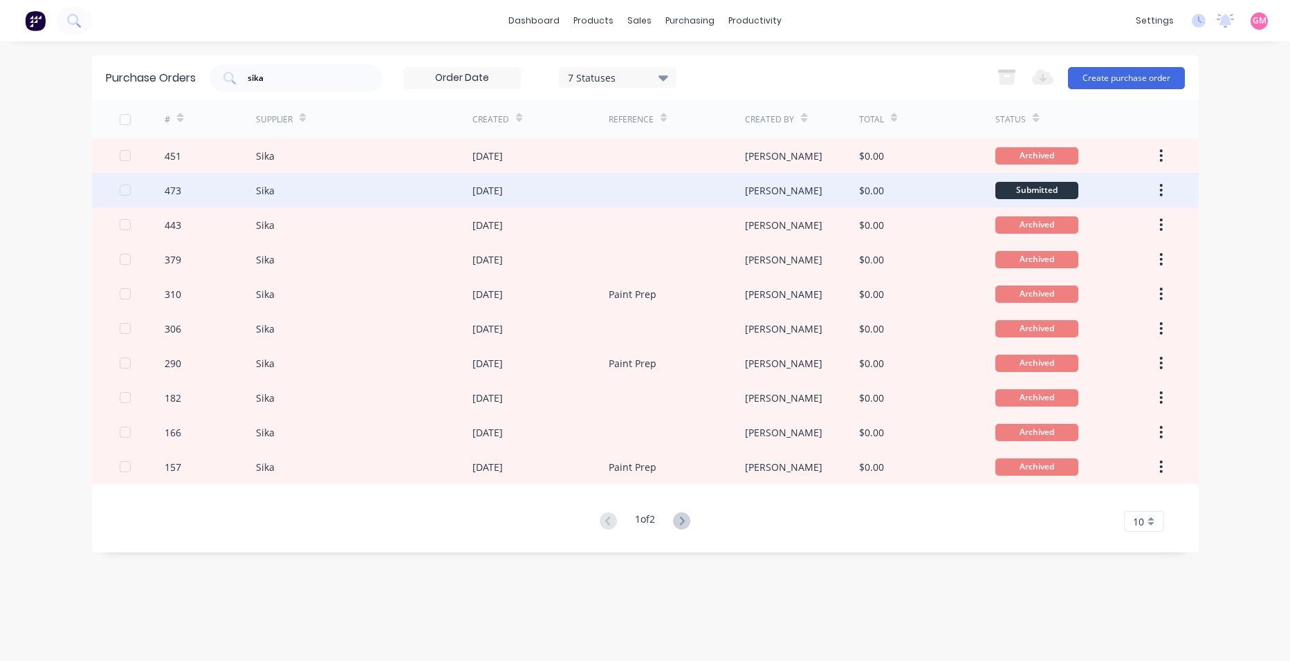
click at [647, 188] on div at bounding box center [677, 190] width 136 height 35
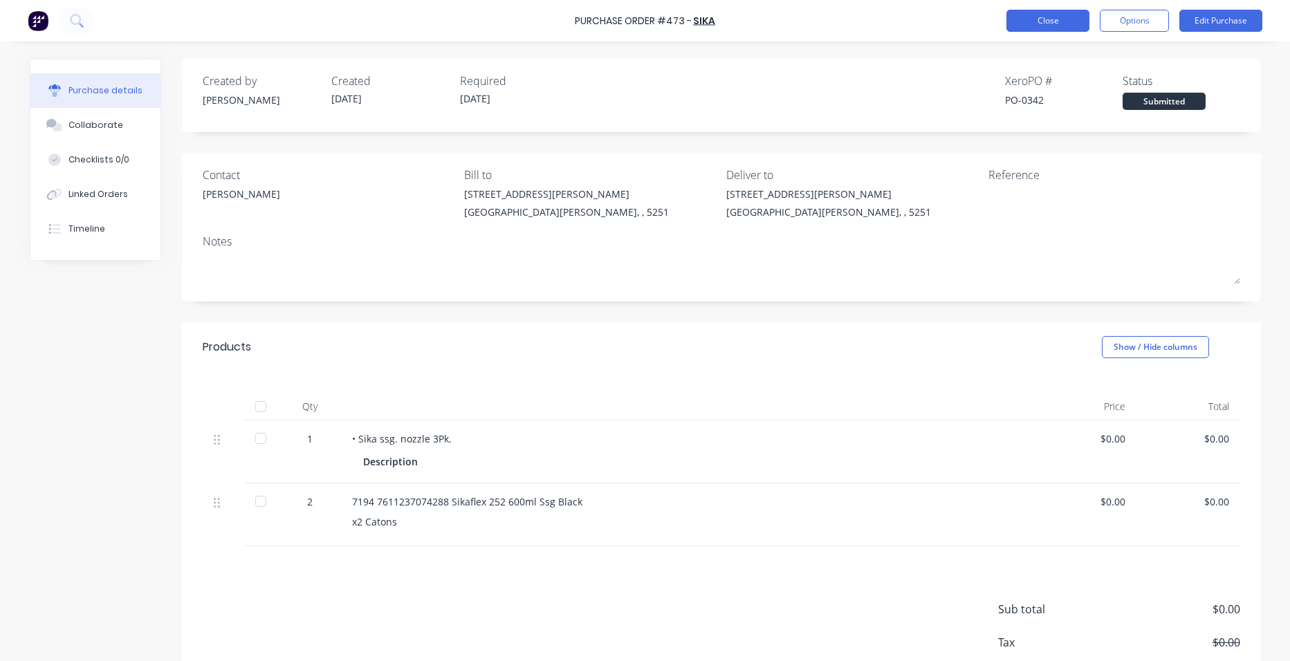
click at [1061, 18] on button "Close" at bounding box center [1048, 21] width 83 height 22
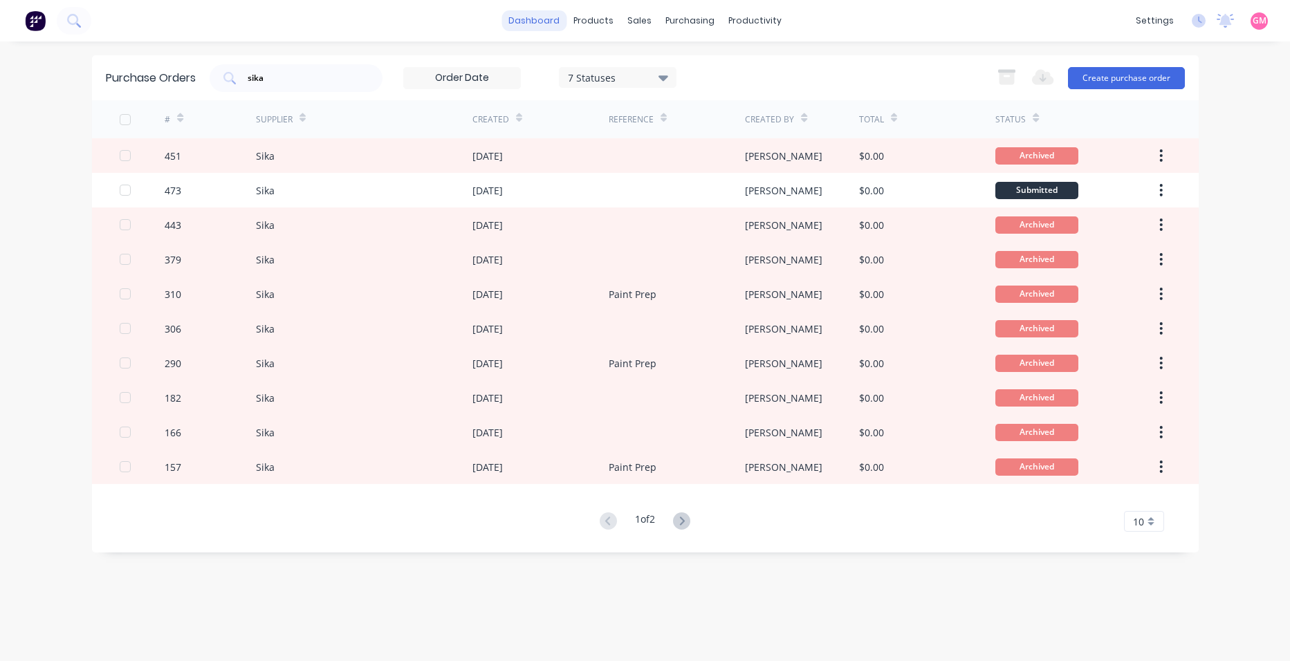
click at [531, 21] on link "dashboard" at bounding box center [534, 20] width 65 height 21
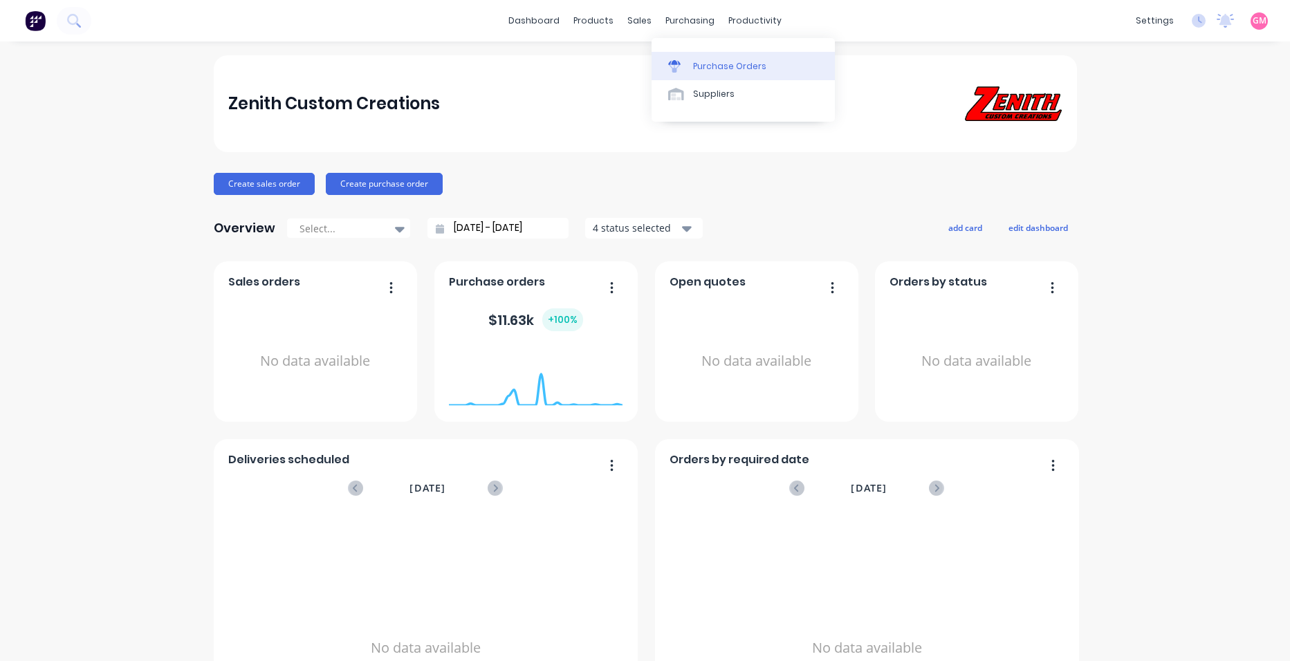
click at [747, 66] on div "Purchase Orders" at bounding box center [729, 66] width 73 height 12
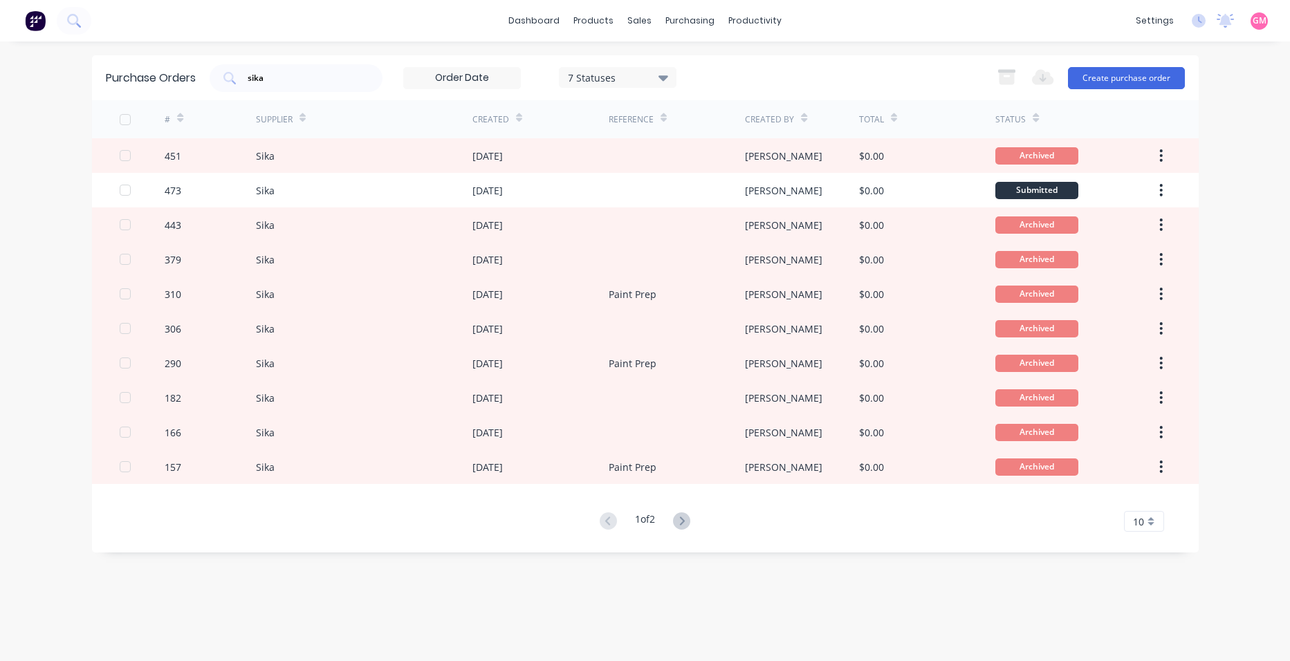
click at [668, 80] on icon at bounding box center [664, 77] width 10 height 15
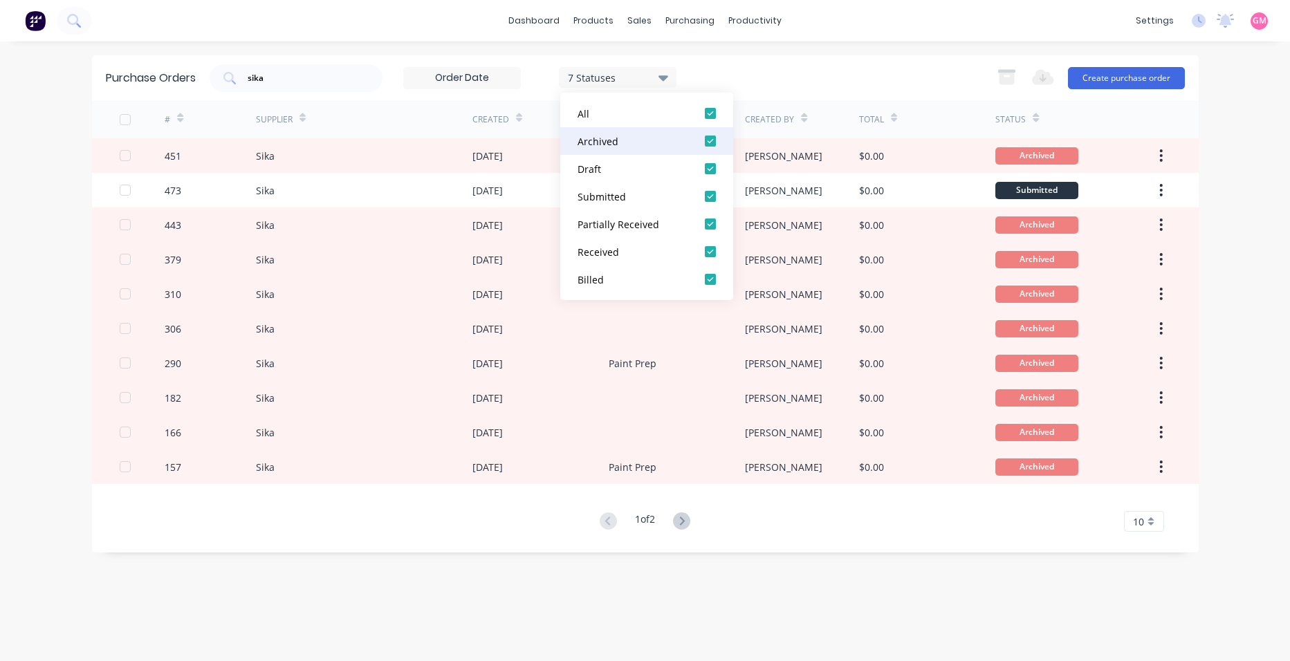
click at [711, 140] on div at bounding box center [711, 141] width 28 height 28
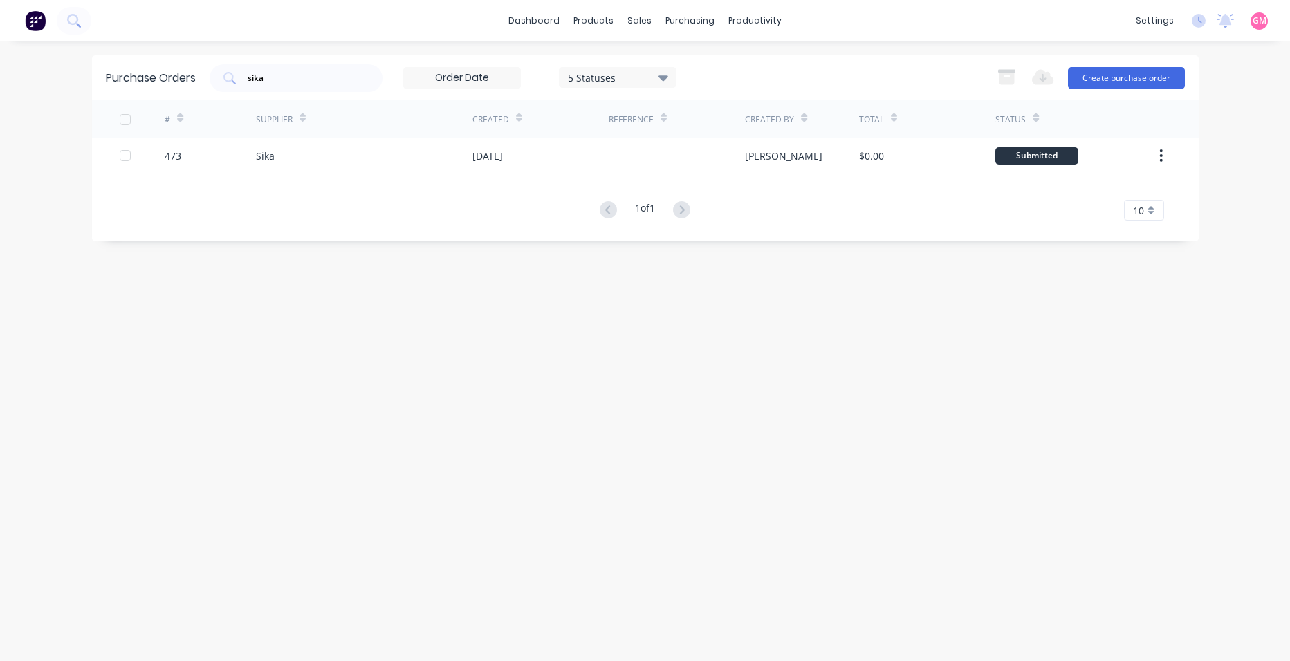
click at [790, 79] on div "sika 5 Statuses 5 Statuses Export to Excel (XLSX) Create purchase order" at bounding box center [698, 78] width 976 height 28
click at [338, 73] on input "sika" at bounding box center [303, 78] width 115 height 14
type input "s"
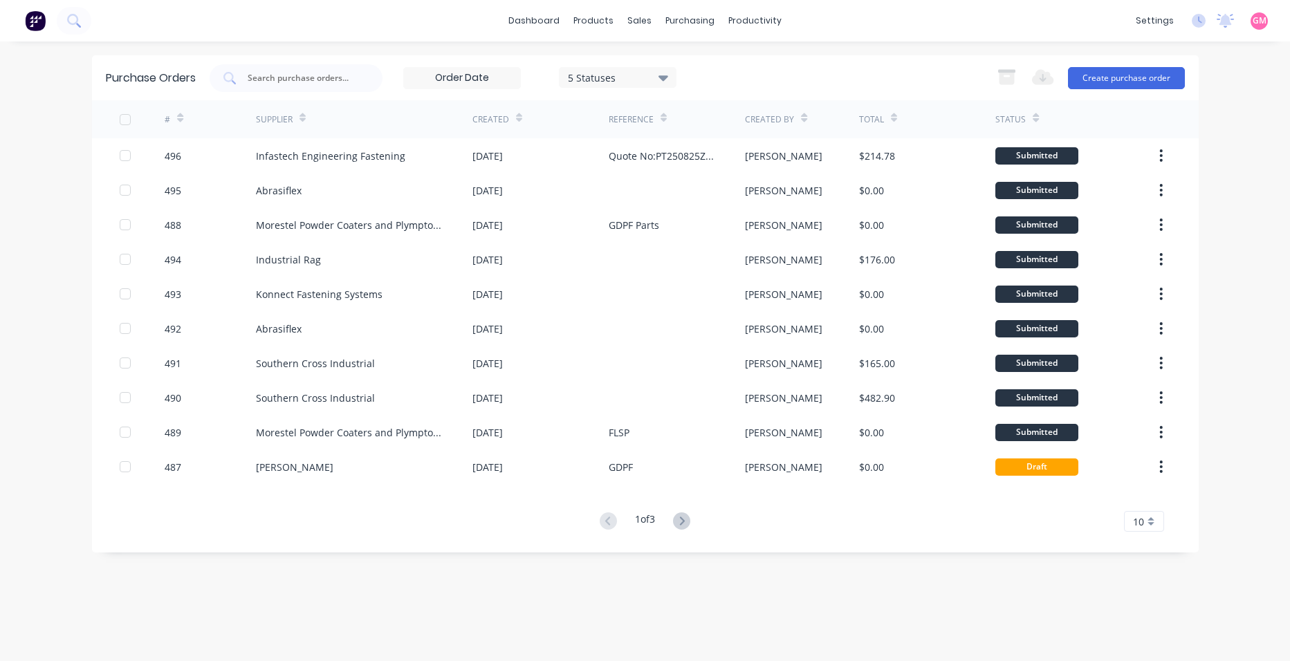
click at [690, 520] on icon at bounding box center [681, 521] width 17 height 17
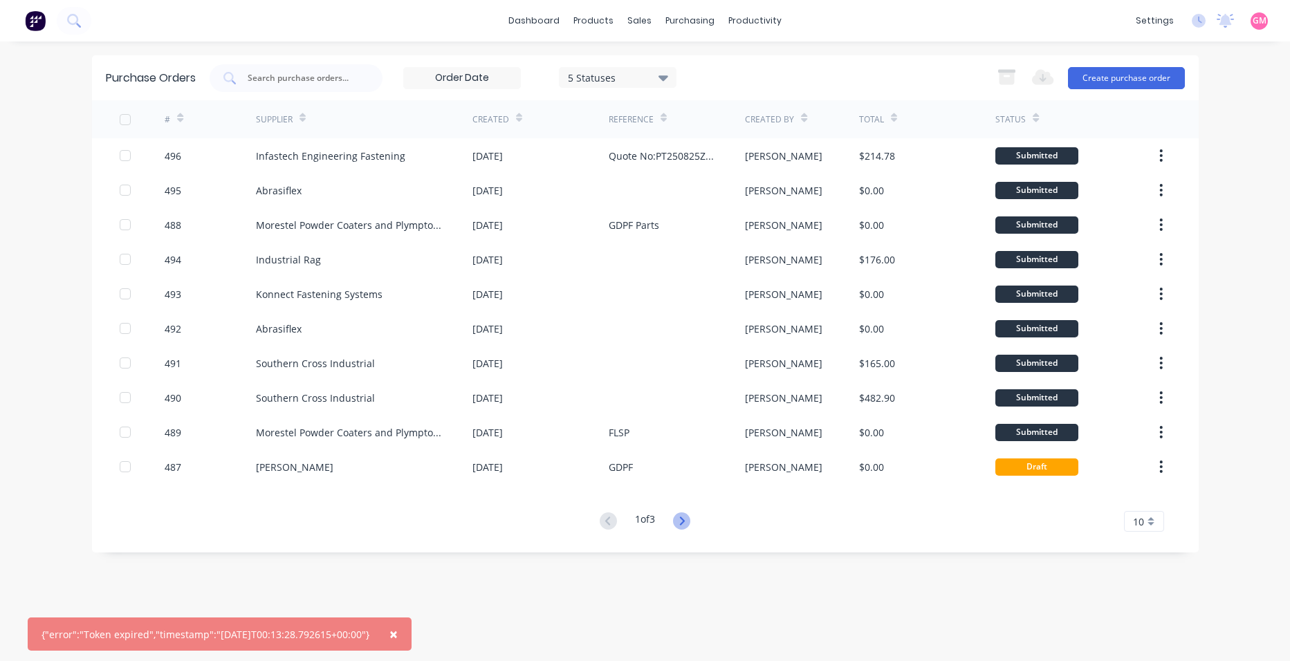
click at [684, 521] on icon at bounding box center [681, 521] width 17 height 17
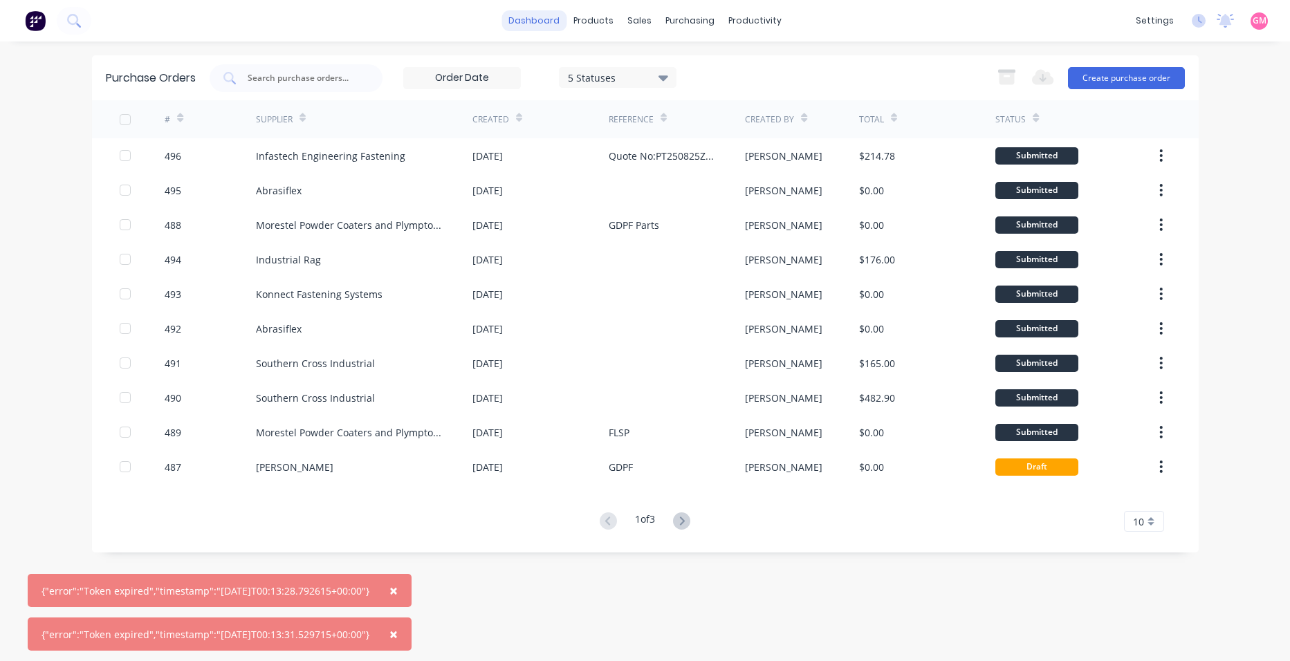
click at [556, 15] on link "dashboard" at bounding box center [534, 20] width 65 height 21
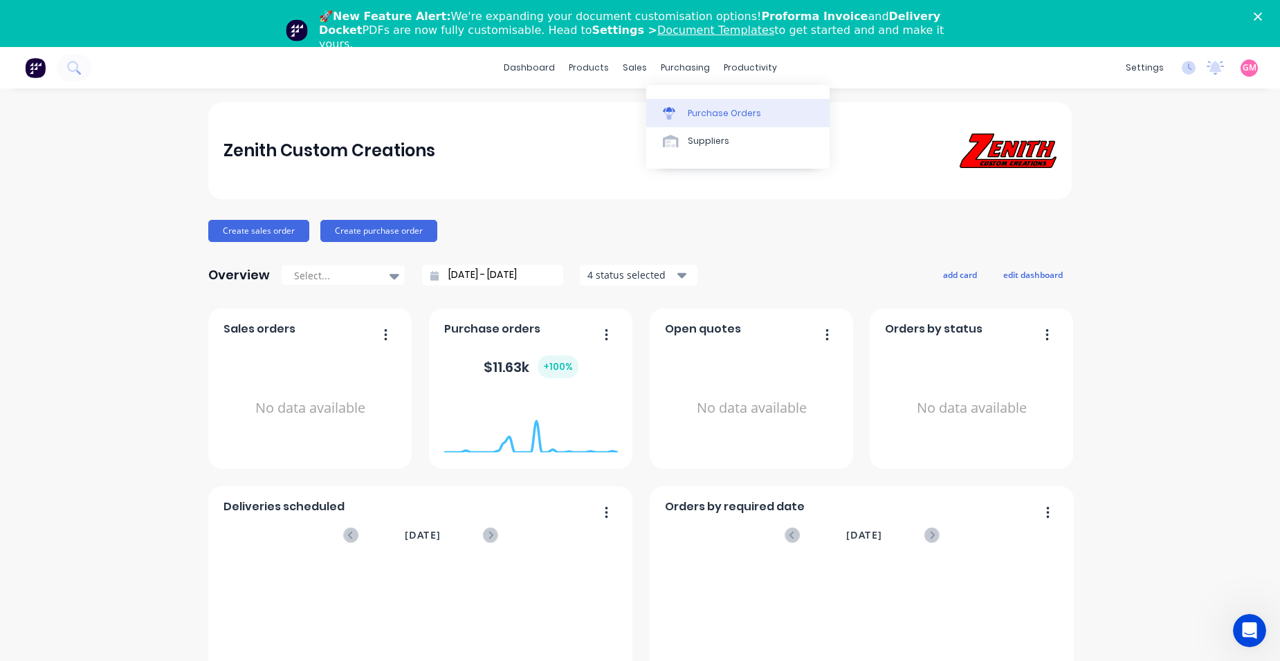
click at [737, 113] on div "Purchase Orders" at bounding box center [724, 113] width 73 height 12
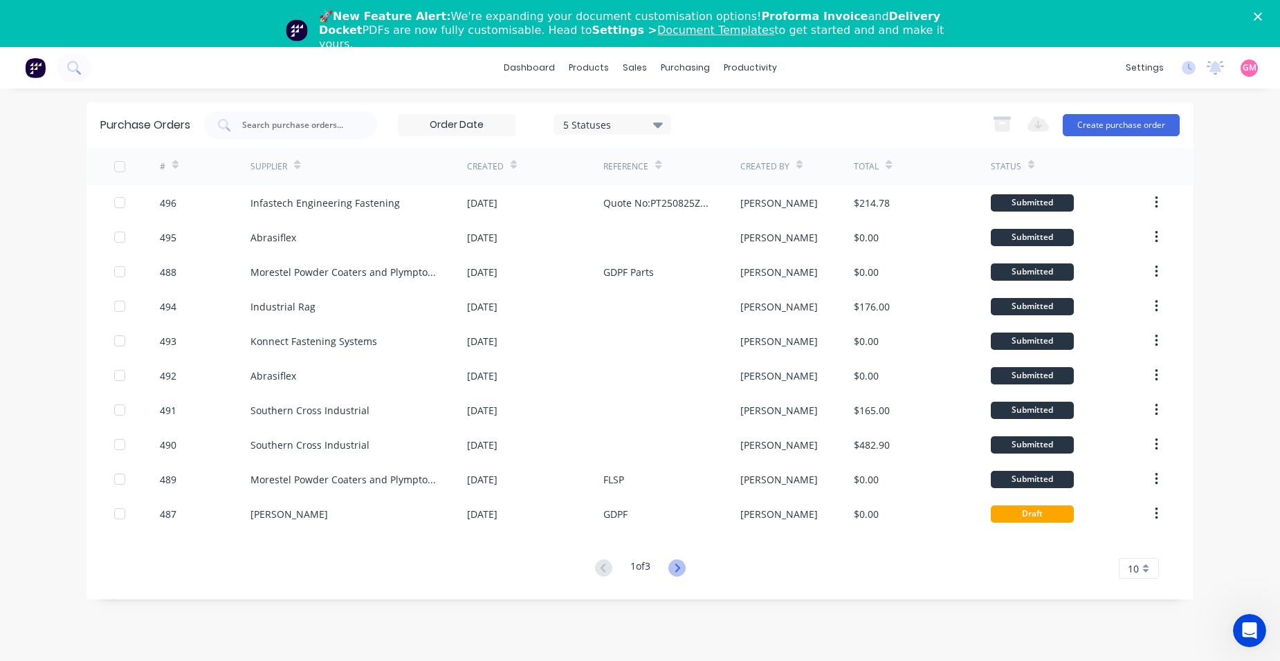
click at [675, 571] on icon at bounding box center [676, 568] width 17 height 17
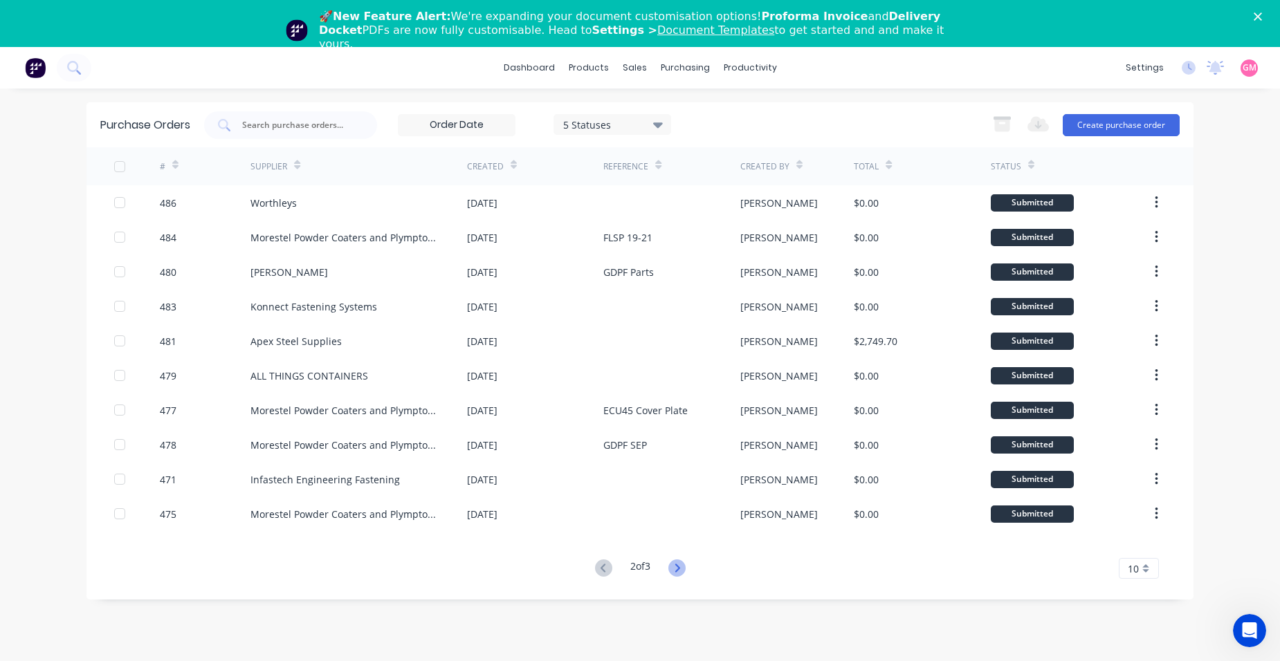
click at [682, 563] on icon at bounding box center [676, 568] width 17 height 17
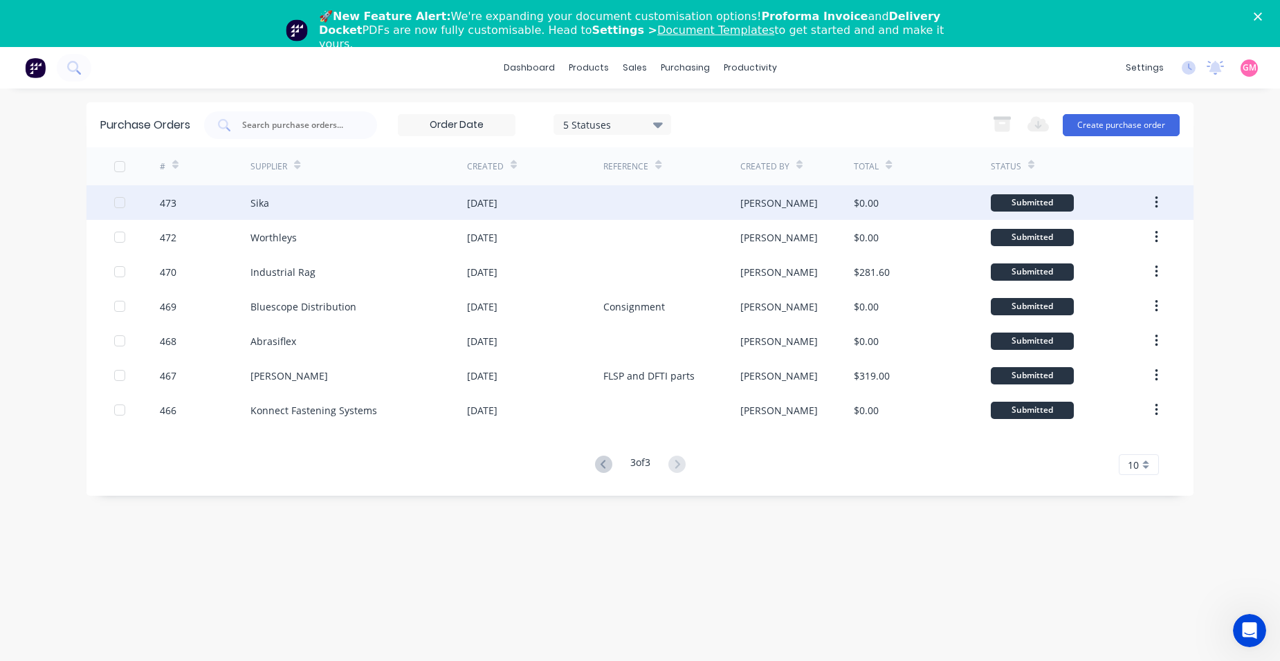
click at [619, 210] on div at bounding box center [671, 202] width 136 height 35
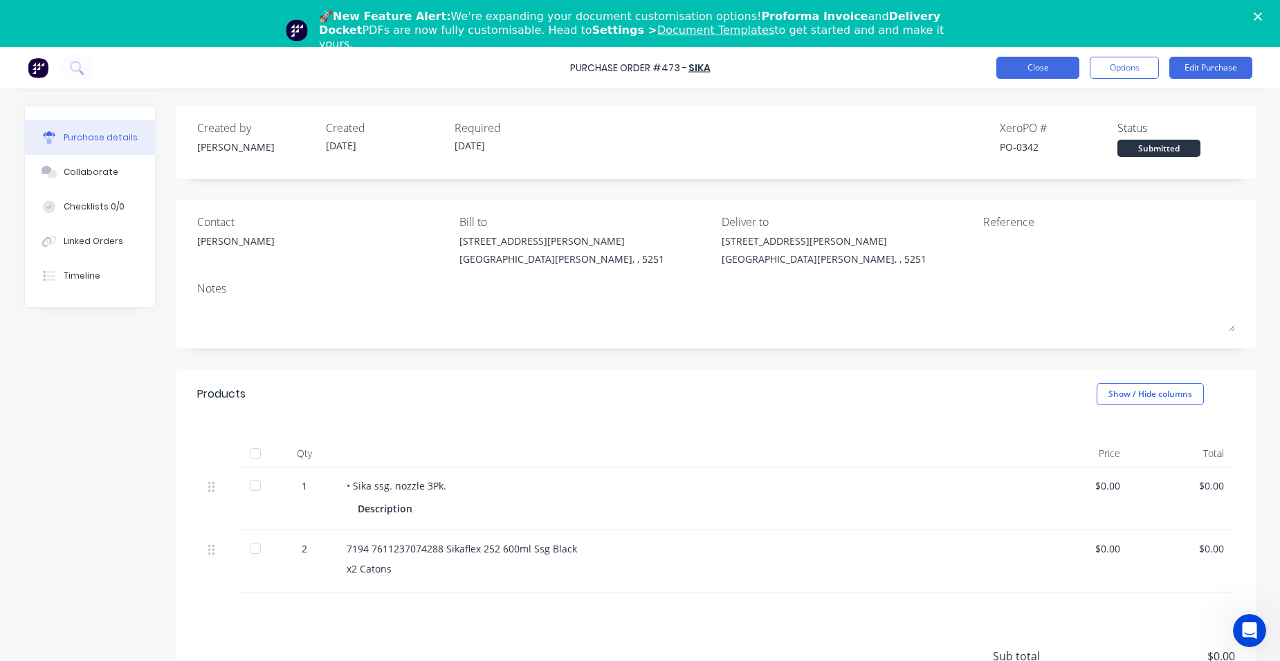
click at [1059, 64] on button "Close" at bounding box center [1037, 68] width 83 height 22
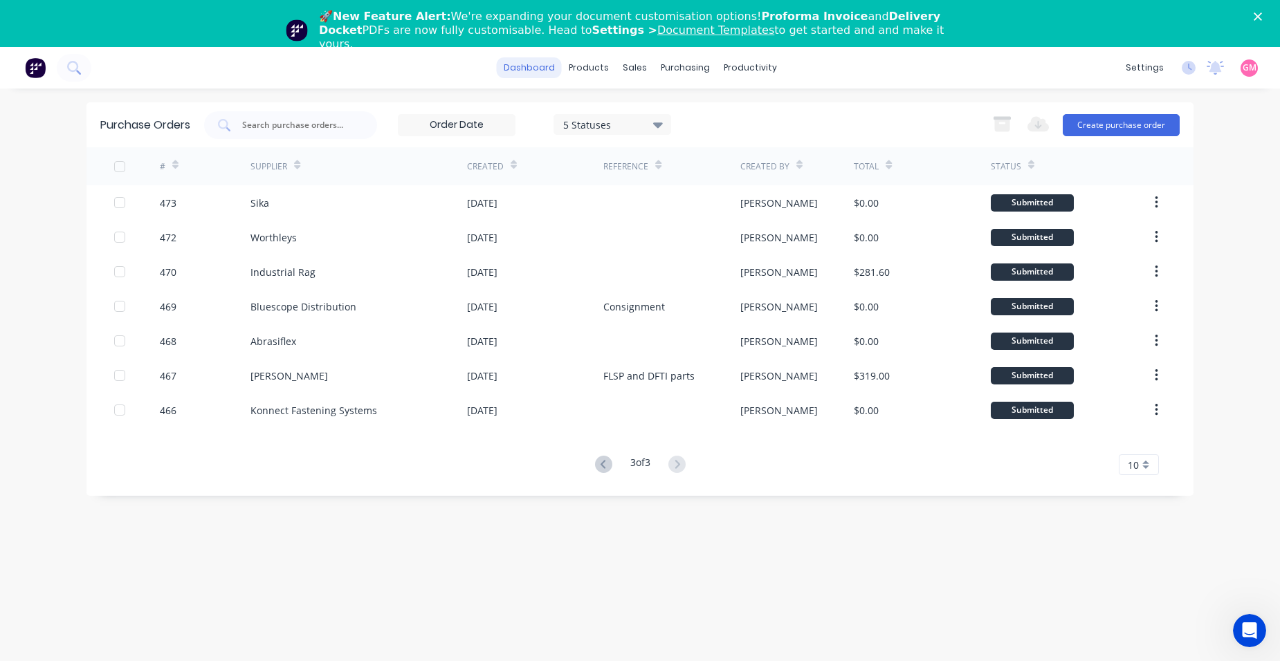
click at [547, 67] on link "dashboard" at bounding box center [529, 67] width 65 height 21
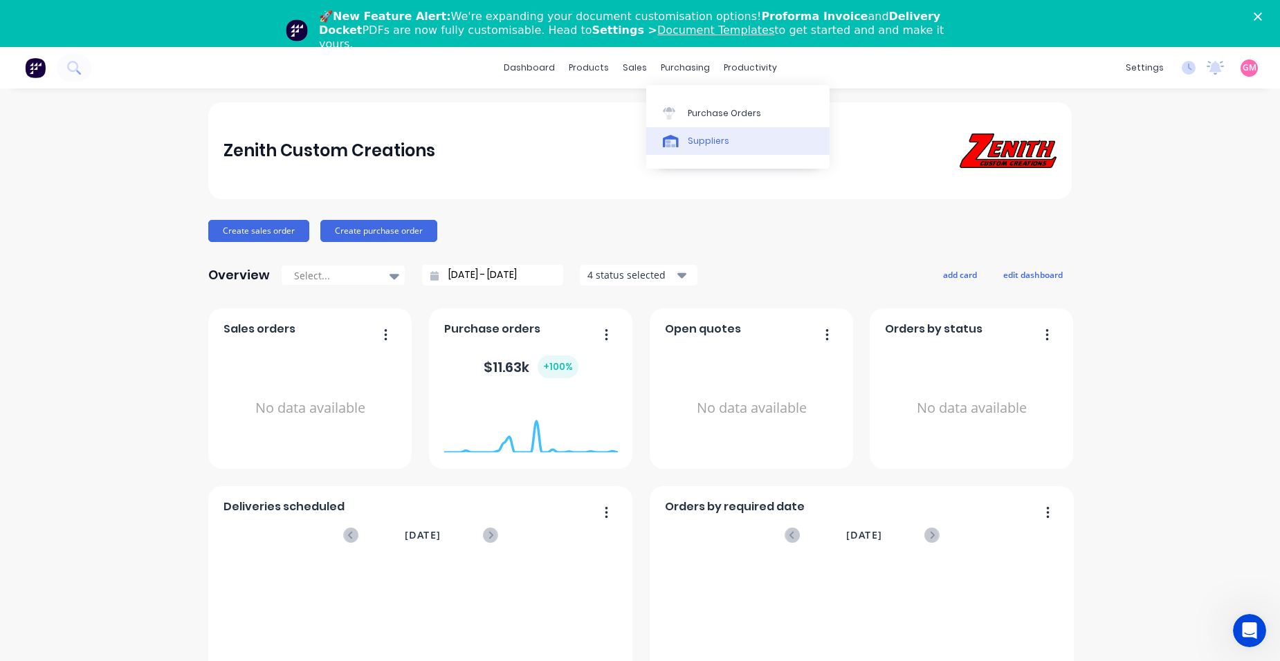
click at [703, 139] on div "Suppliers" at bounding box center [709, 141] width 42 height 12
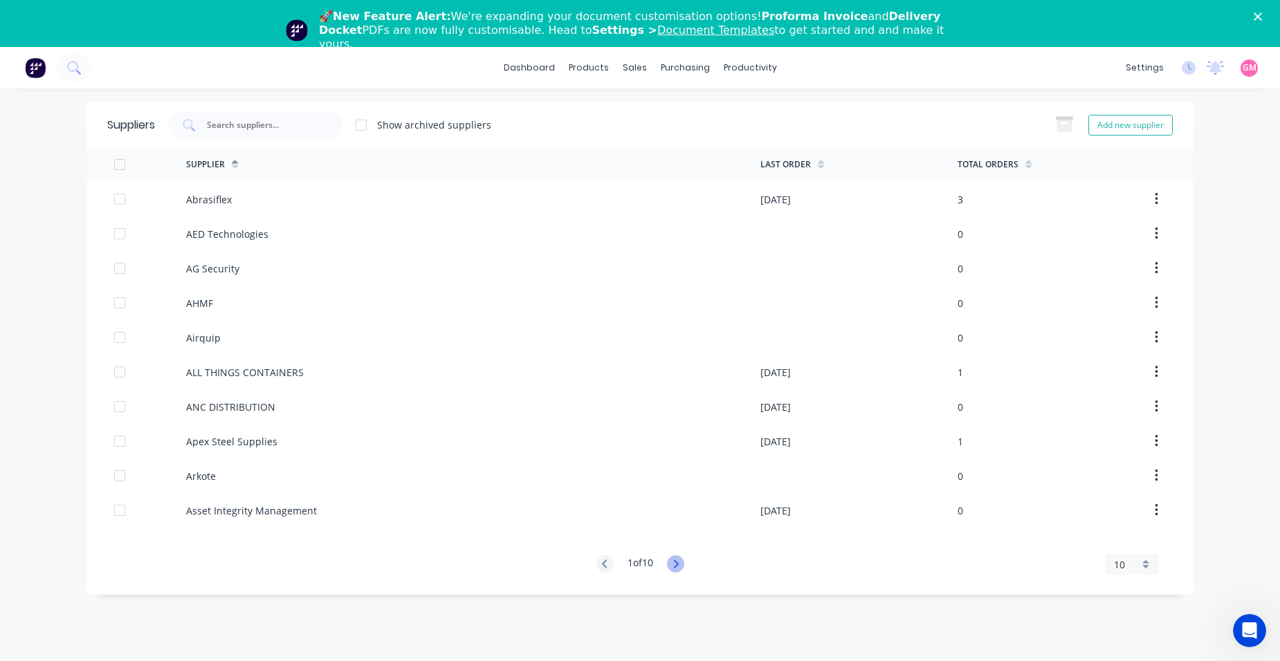
click at [678, 563] on icon at bounding box center [675, 564] width 5 height 8
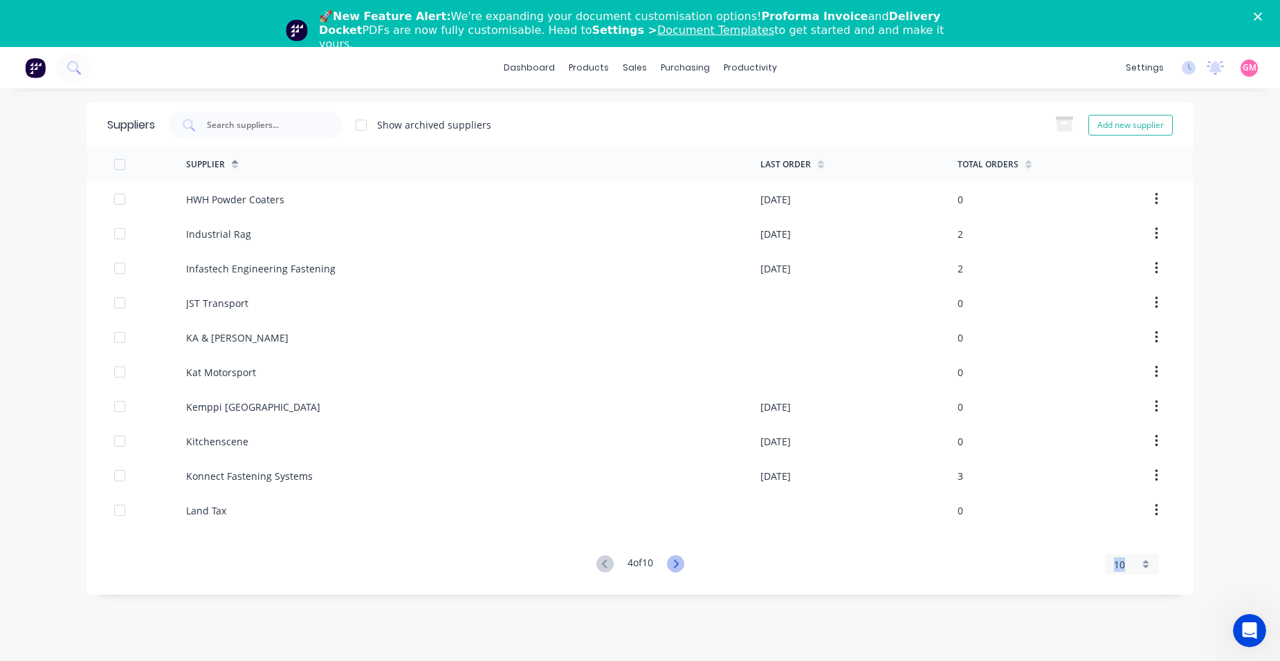
click at [678, 563] on icon at bounding box center [675, 564] width 5 height 8
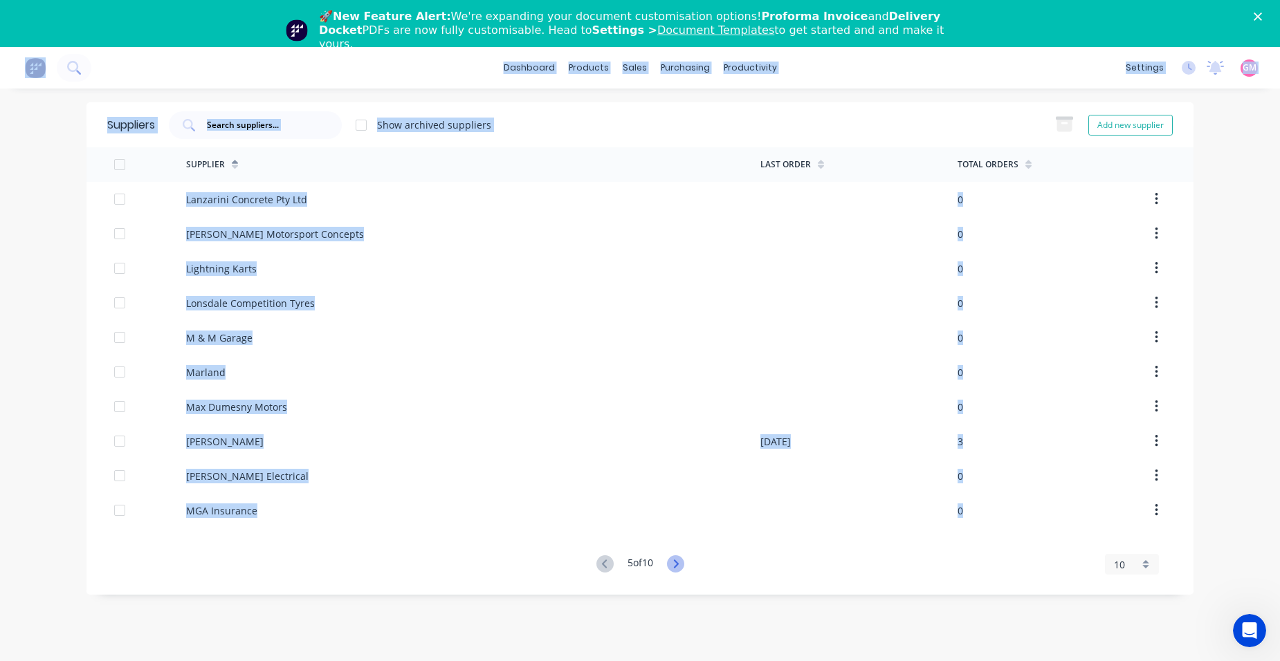
click at [678, 562] on icon at bounding box center [675, 564] width 5 height 8
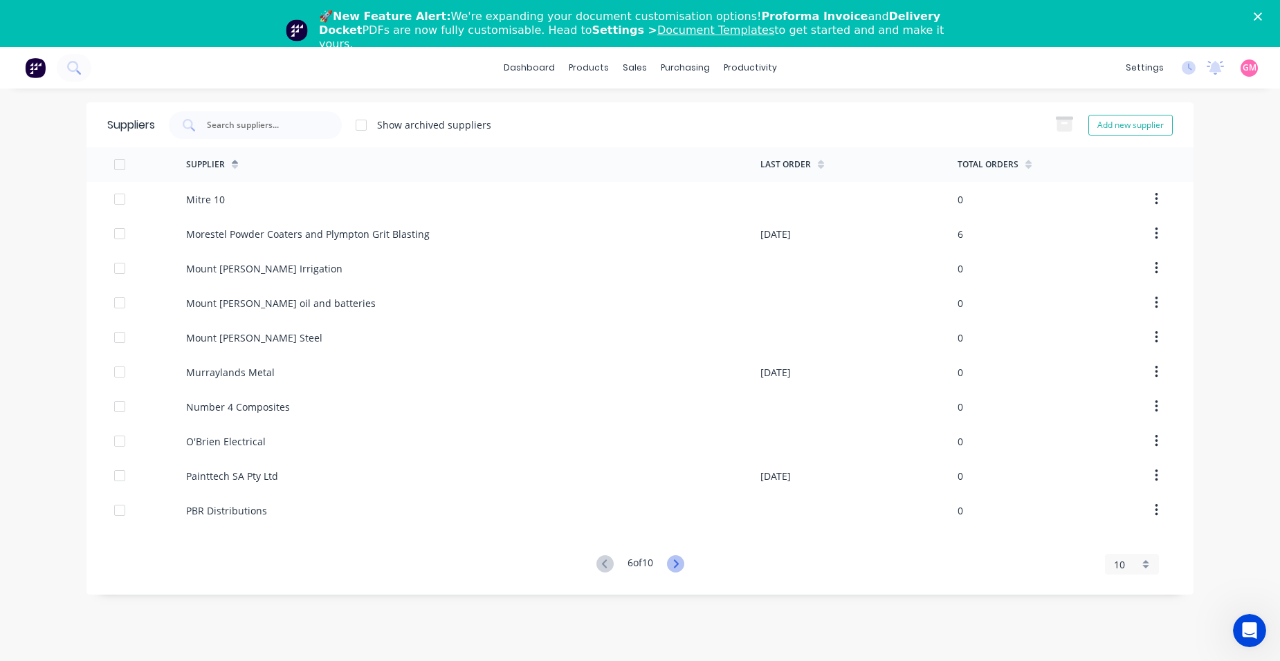
click at [679, 562] on icon at bounding box center [675, 564] width 17 height 17
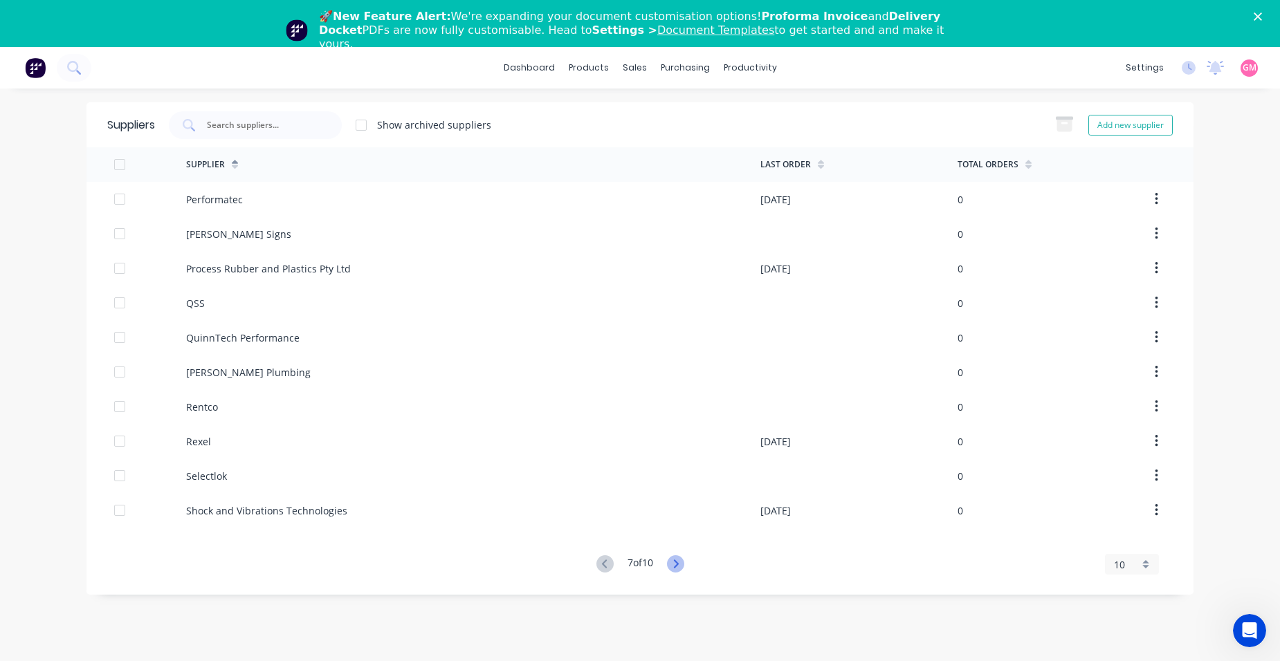
click at [679, 562] on icon at bounding box center [675, 564] width 17 height 17
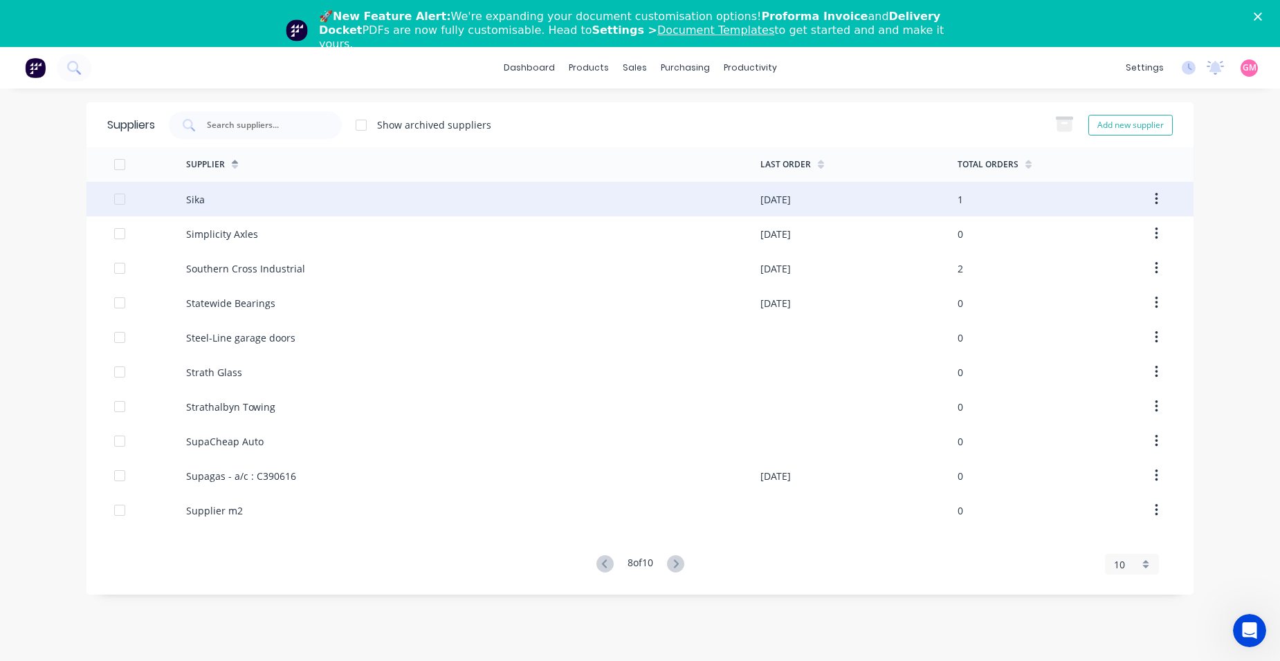
click at [263, 201] on div "Sika" at bounding box center [473, 199] width 574 height 35
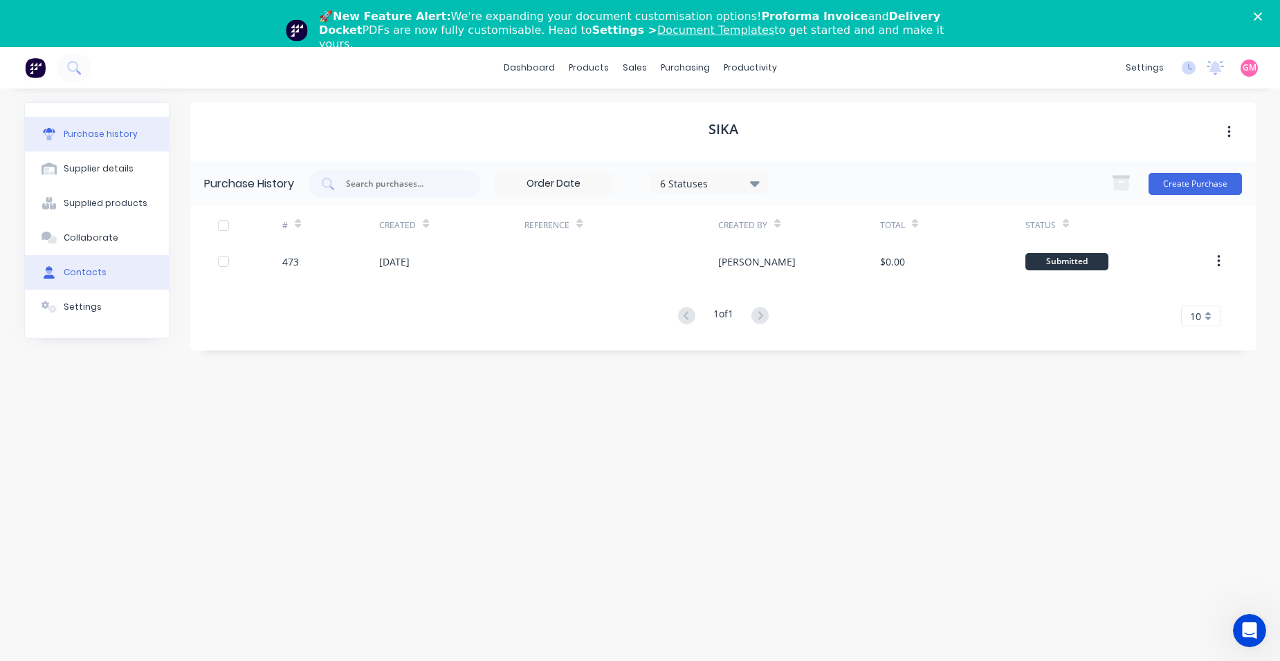
click at [128, 273] on button "Contacts" at bounding box center [97, 272] width 144 height 35
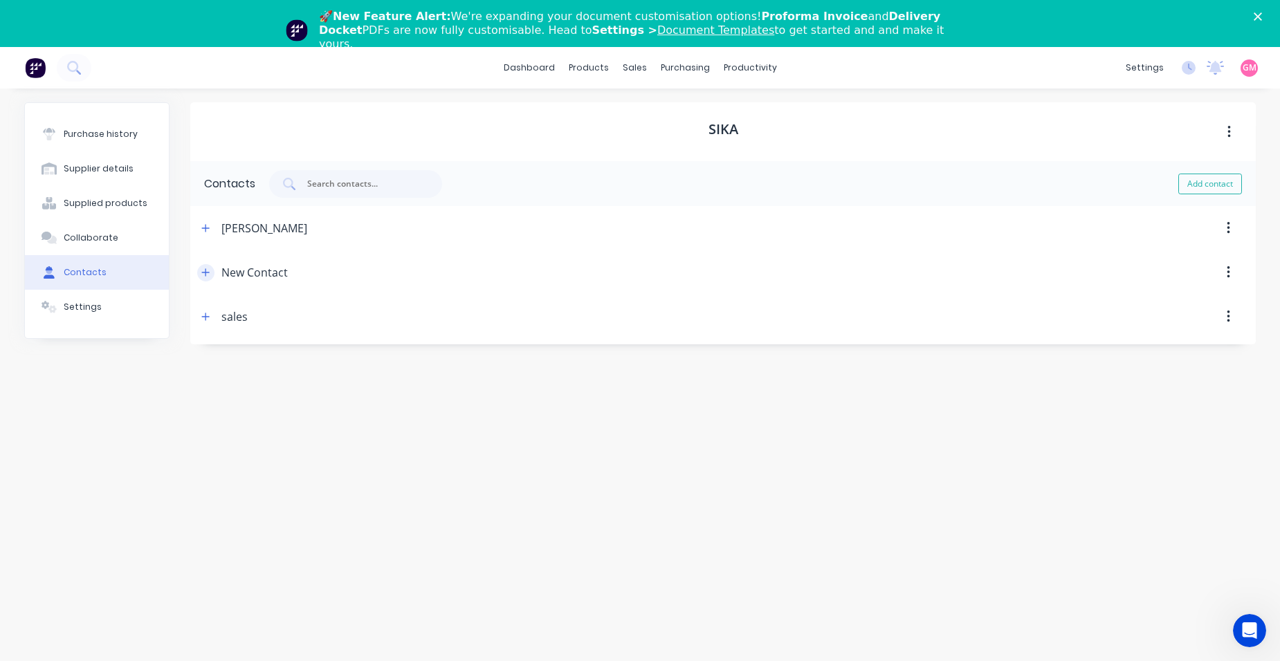
click at [207, 273] on icon "button" at bounding box center [206, 272] width 8 height 8
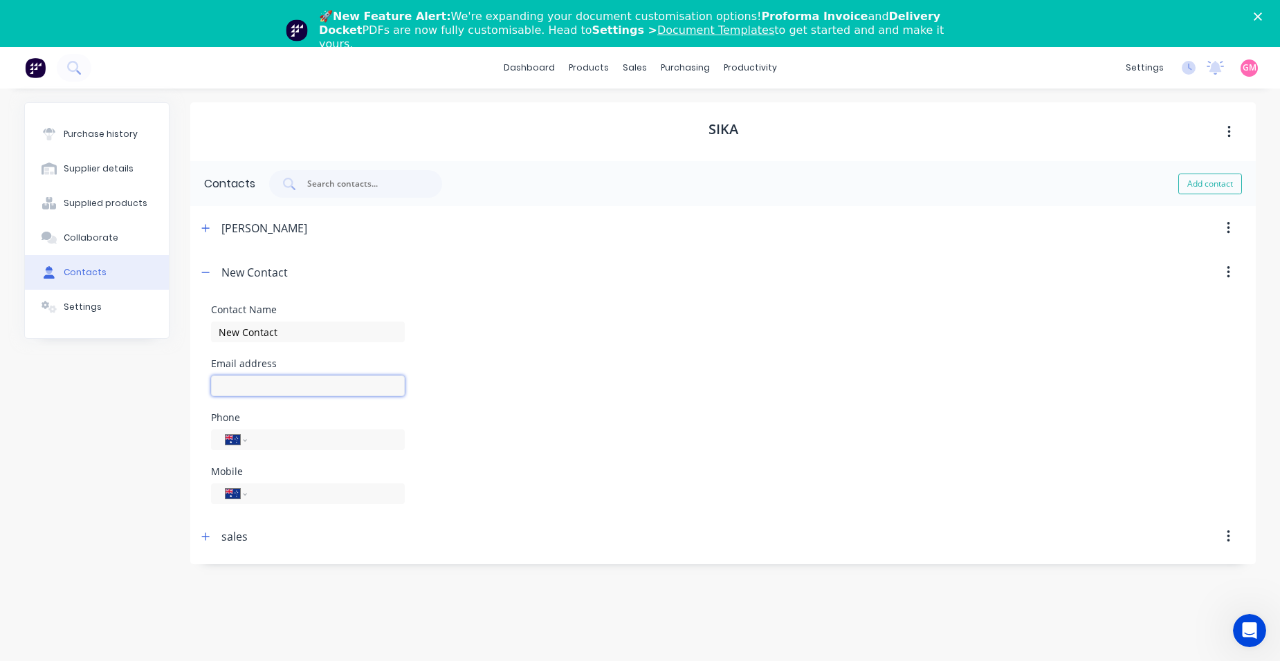
click at [0, 0] on input at bounding box center [0, 0] width 0 height 0
paste input "[DOMAIN_NAME][EMAIL_ADDRESS][DOMAIN_NAME]"
type input "[DOMAIN_NAME][EMAIL_ADDRESS][DOMAIN_NAME]"
drag, startPoint x: 318, startPoint y: 335, endPoint x: 210, endPoint y: 333, distance: 107.3
click at [210, 334] on form "Contact Name New Contact Email address [DOMAIN_NAME][EMAIL_ADDRESS][DOMAIN_NAME…" at bounding box center [722, 405] width 1065 height 220
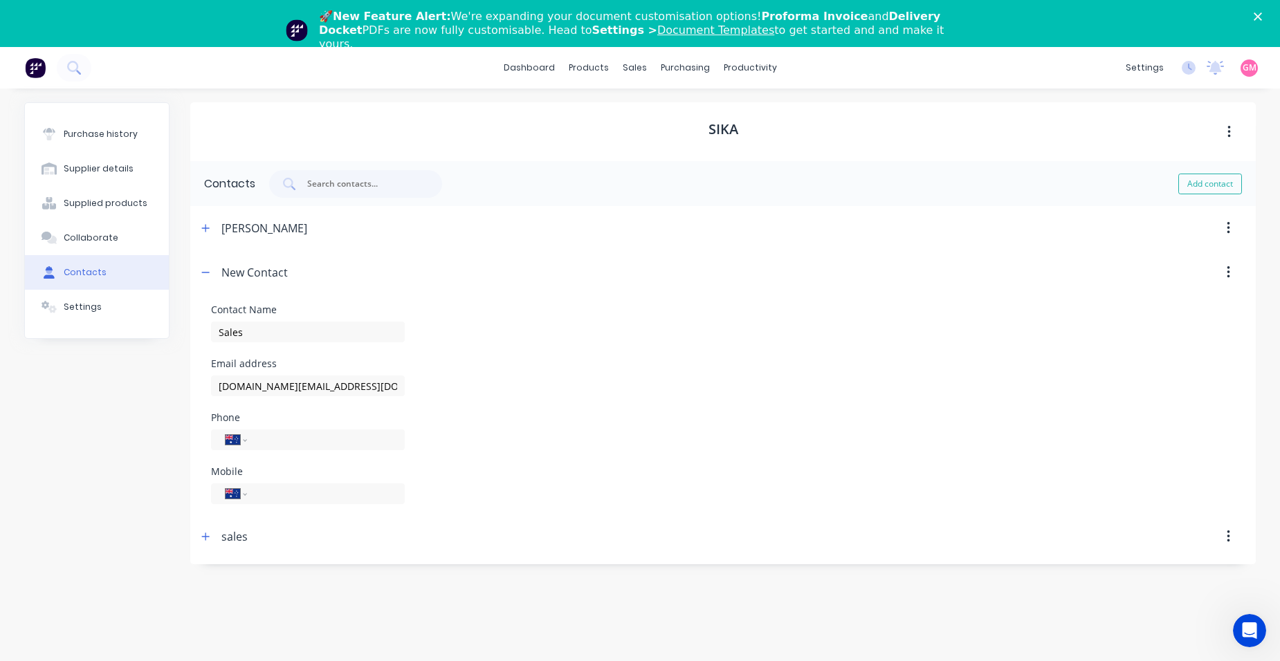
click at [711, 466] on div "Contact Name Sales Email address [DOMAIN_NAME][EMAIL_ADDRESS][DOMAIN_NAME] Phon…" at bounding box center [723, 404] width 1024 height 199
type input "Sales"
drag, startPoint x: 293, startPoint y: 286, endPoint x: 329, endPoint y: 285, distance: 36.7
click at [295, 287] on div at bounding box center [751, 272] width 1007 height 44
click at [209, 274] on icon "button" at bounding box center [205, 273] width 8 height 10
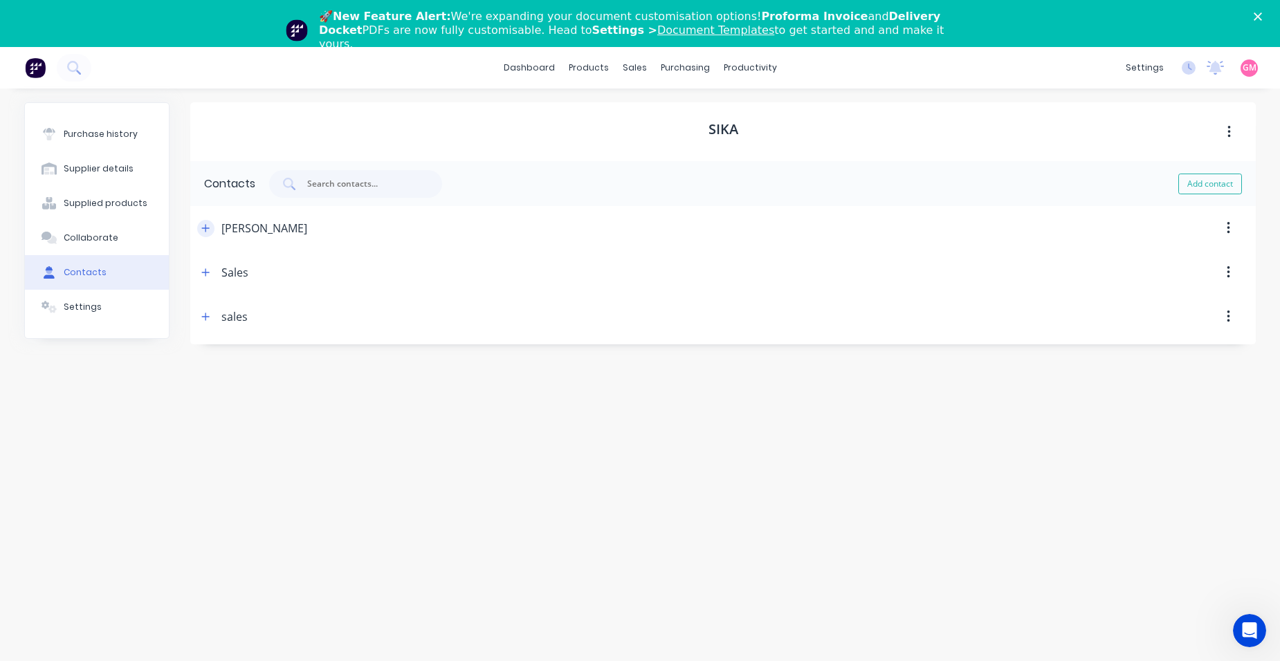
click at [210, 226] on icon "button" at bounding box center [205, 228] width 8 height 10
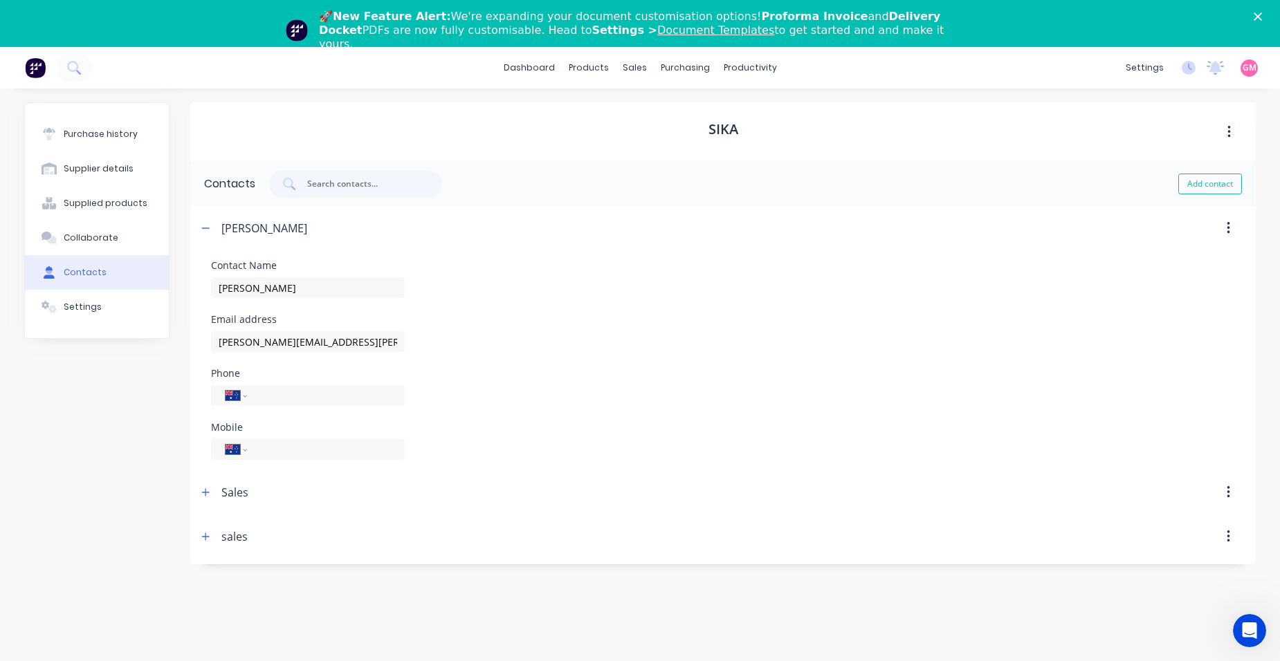
click at [1230, 228] on button "button" at bounding box center [1228, 228] width 33 height 25
click at [1202, 262] on div "Delete" at bounding box center [1179, 265] width 107 height 20
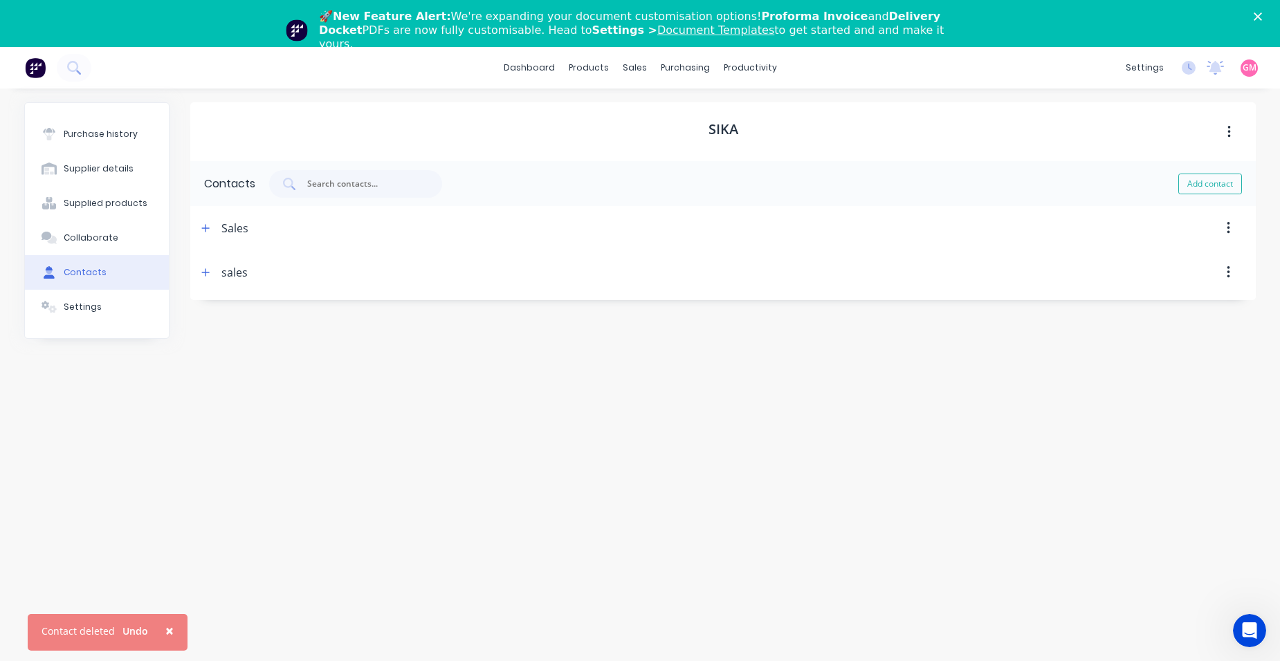
click at [308, 598] on div "Sika Contacts Add contact Sales Contact Name Sales Email address [DOMAIN_NAME][…" at bounding box center [722, 391] width 1065 height 578
click at [533, 64] on link "dashboard" at bounding box center [529, 67] width 65 height 21
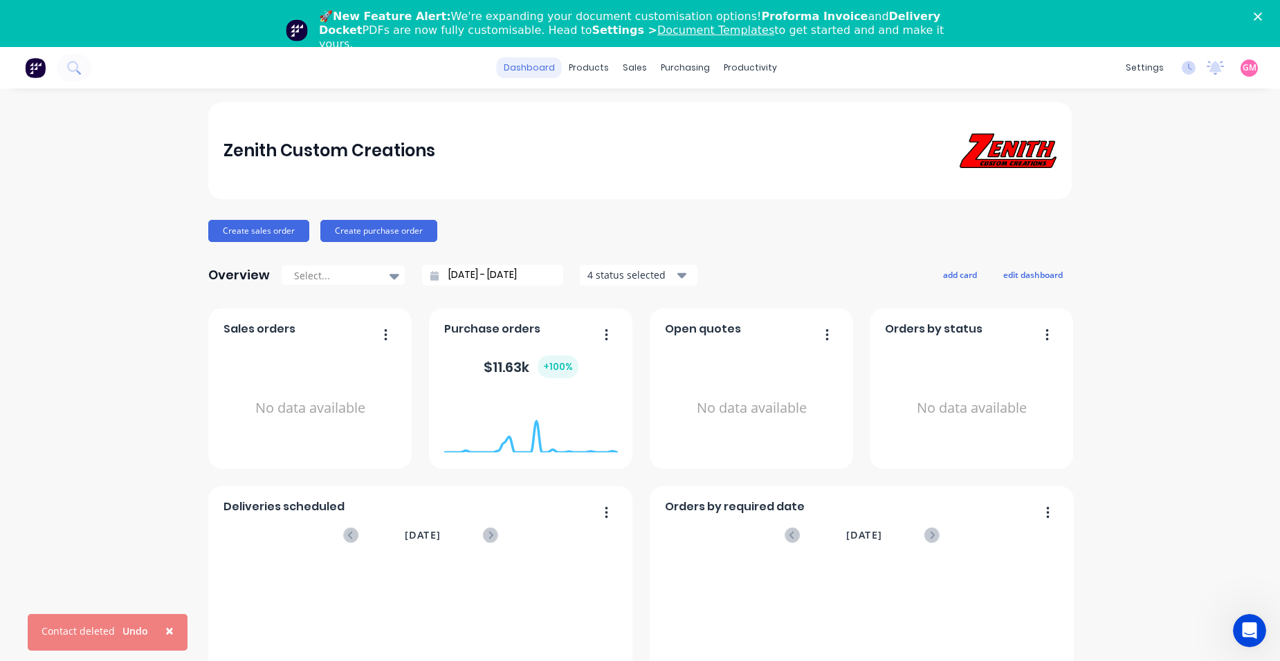
click at [544, 66] on link "dashboard" at bounding box center [529, 67] width 65 height 21
click at [1262, 19] on icon "Close" at bounding box center [1258, 16] width 8 height 8
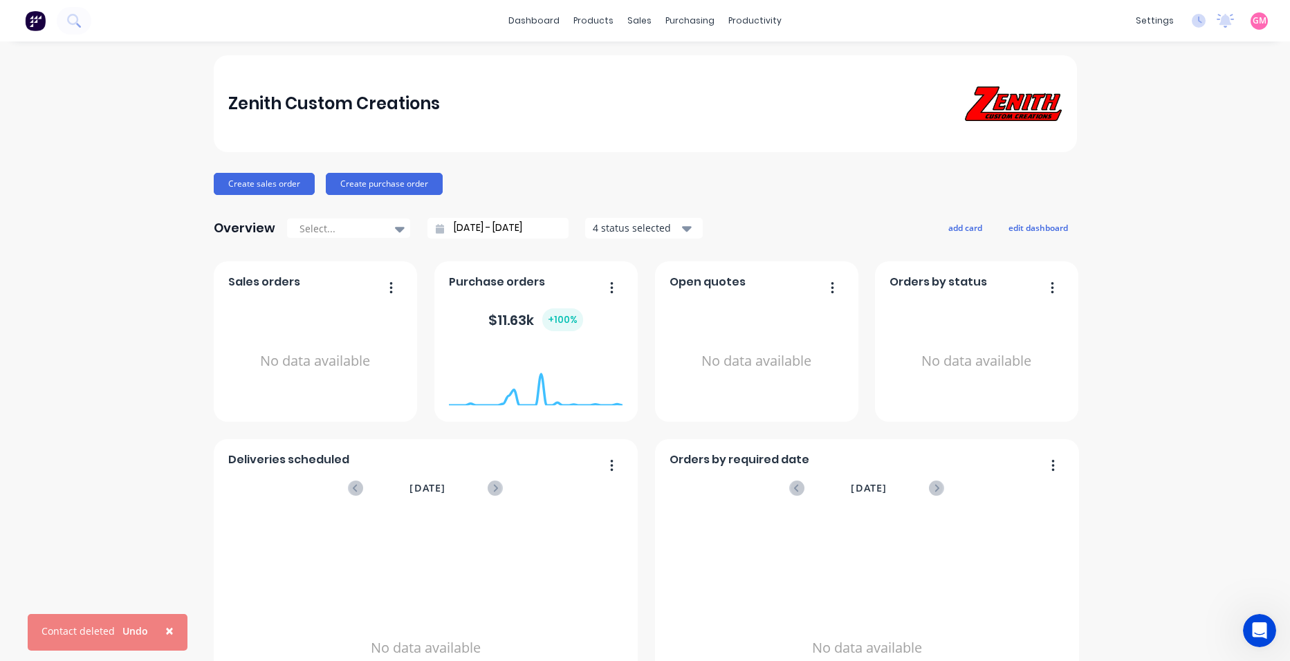
scroll to position [130, 0]
